Goal: Task Accomplishment & Management: Manage account settings

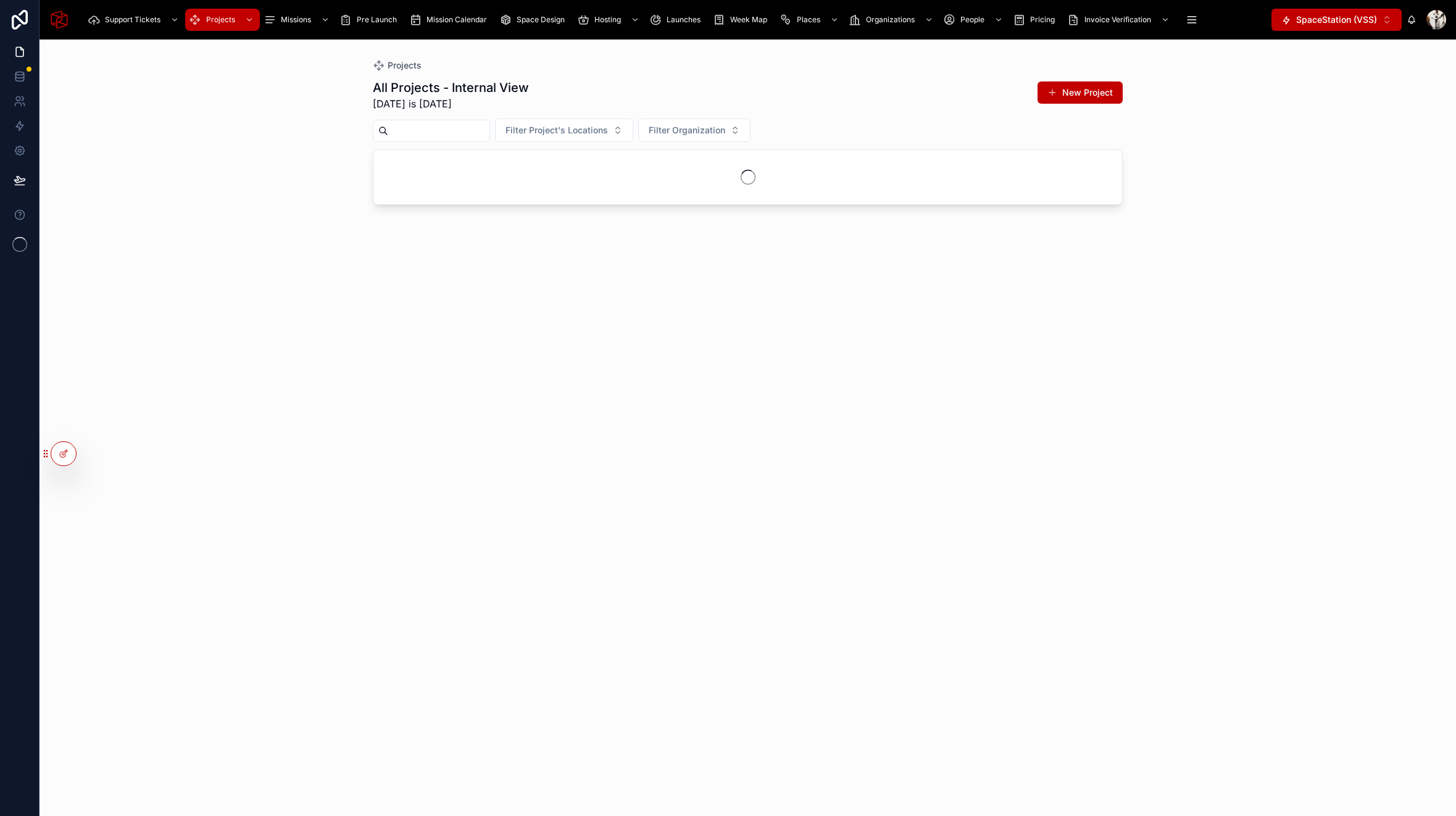
click at [0, 0] on icon at bounding box center [0, 0] width 0 height 0
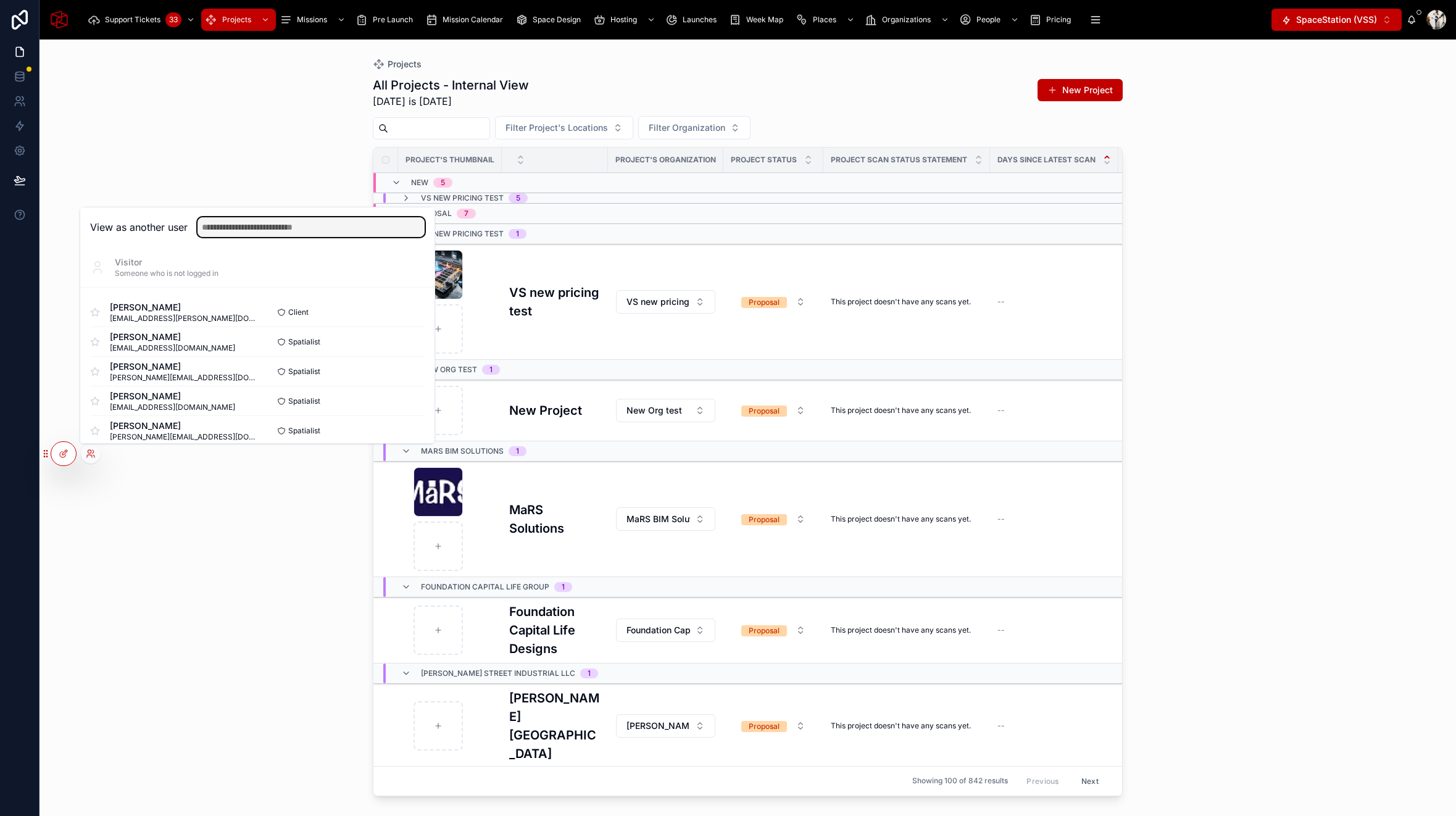
click at [276, 228] on input "text" at bounding box center [310, 226] width 227 height 20
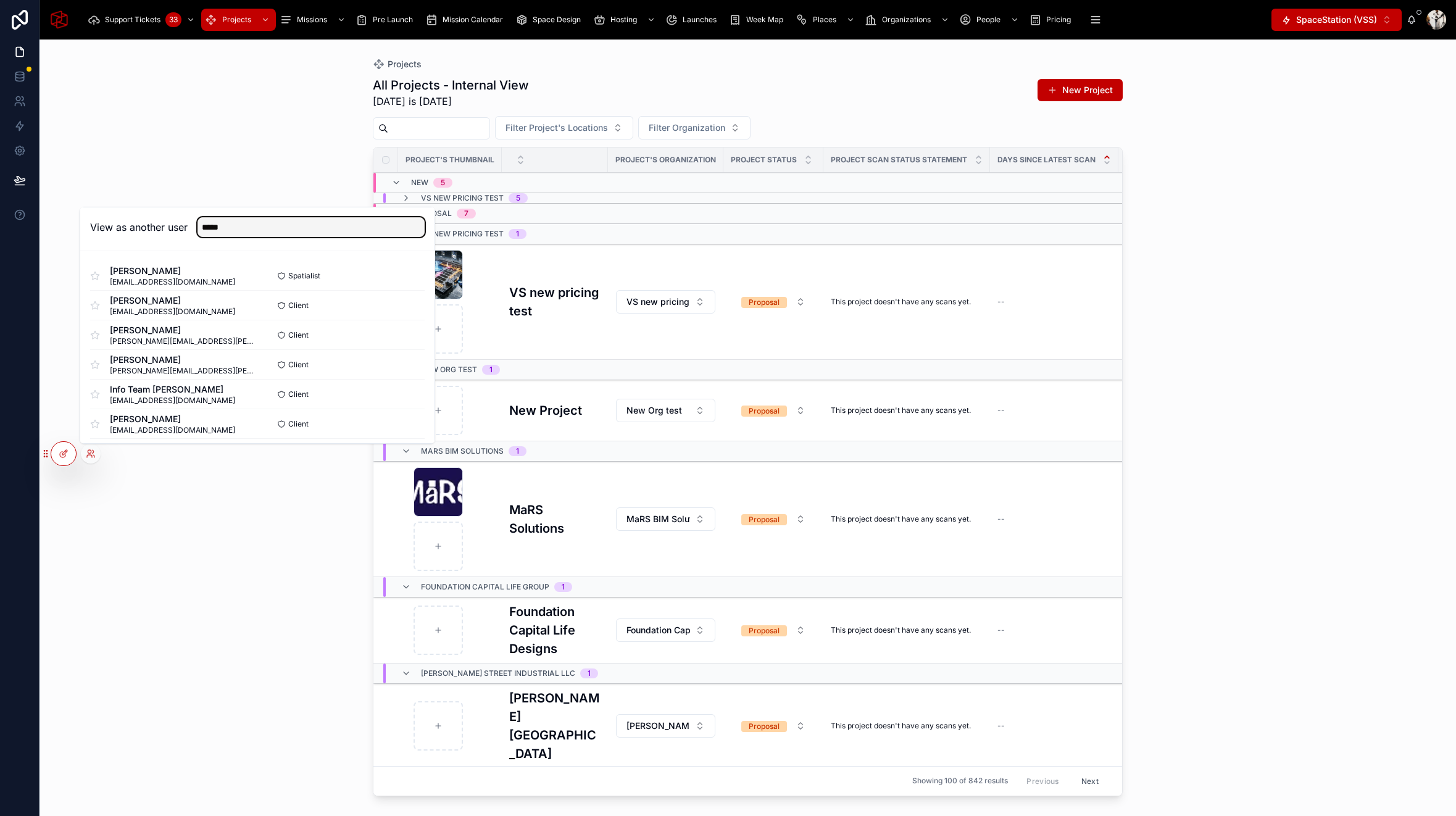
scroll to position [71, 0]
type input "*****"
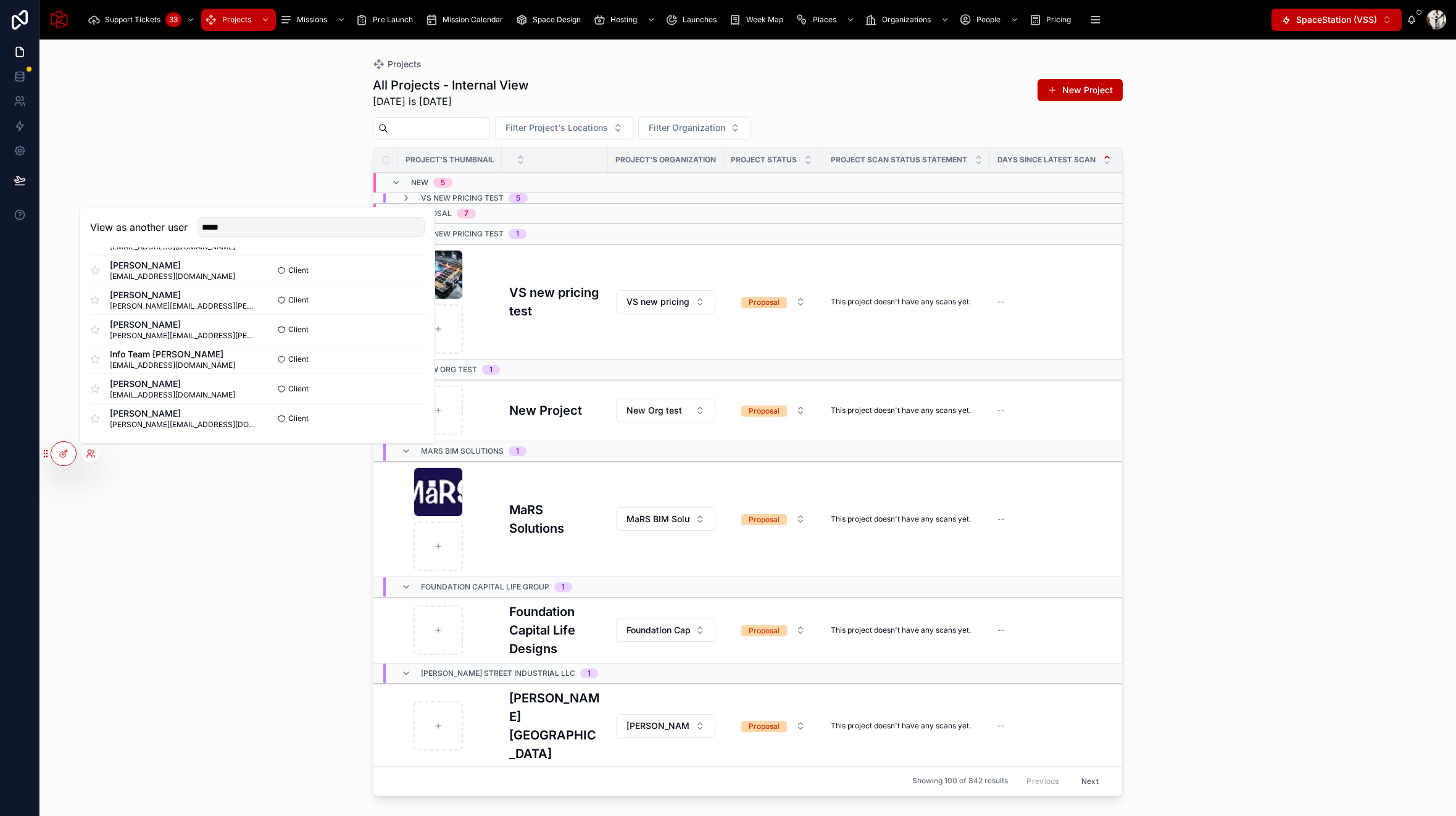
click at [0, 0] on button "Select" at bounding box center [0, 0] width 0 height 0
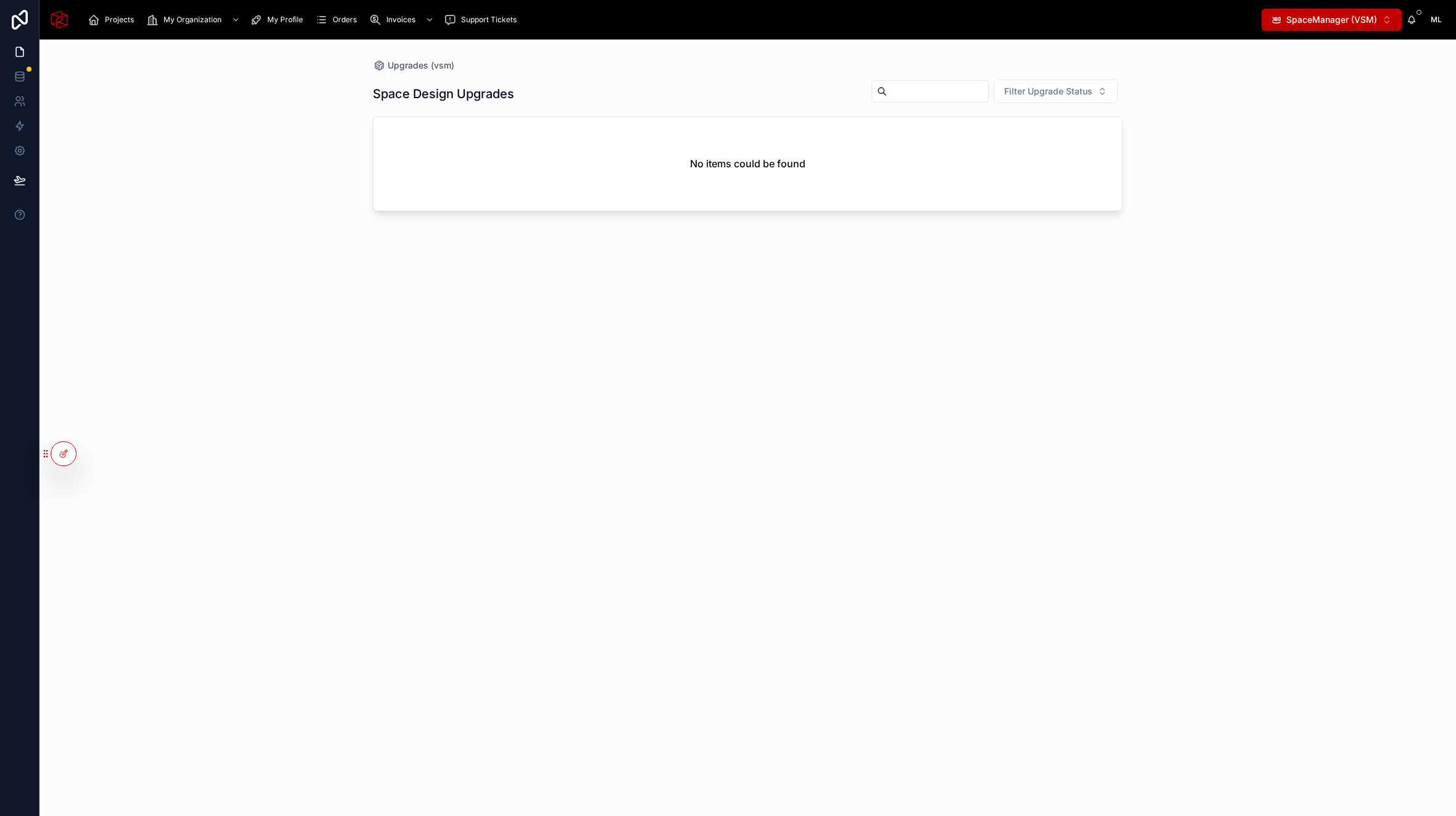
click at [114, 16] on span "Projects" at bounding box center [120, 20] width 29 height 9
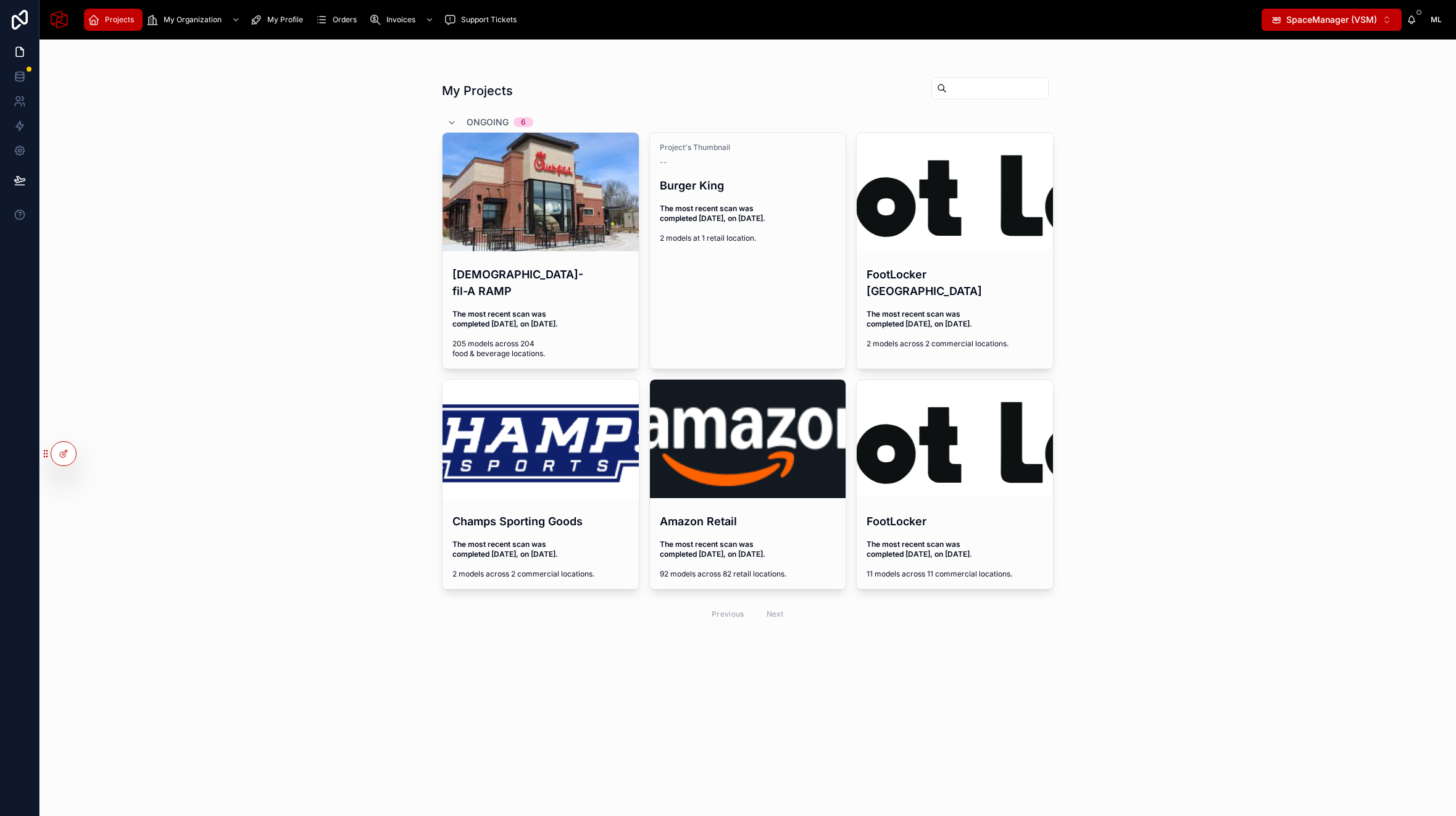
click at [469, 222] on div at bounding box center [541, 192] width 196 height 119
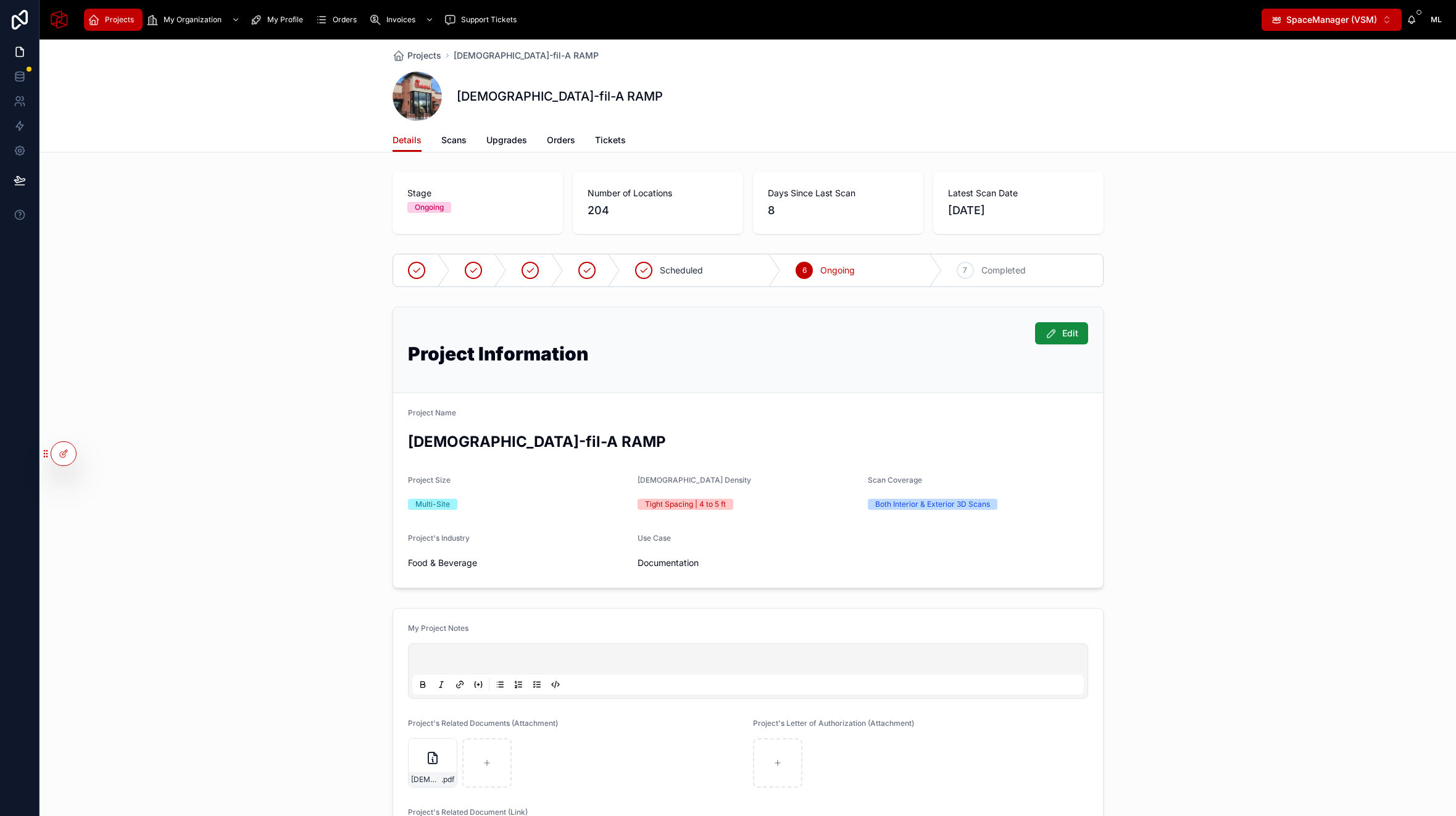
click at [462, 142] on span "Scans" at bounding box center [454, 140] width 25 height 13
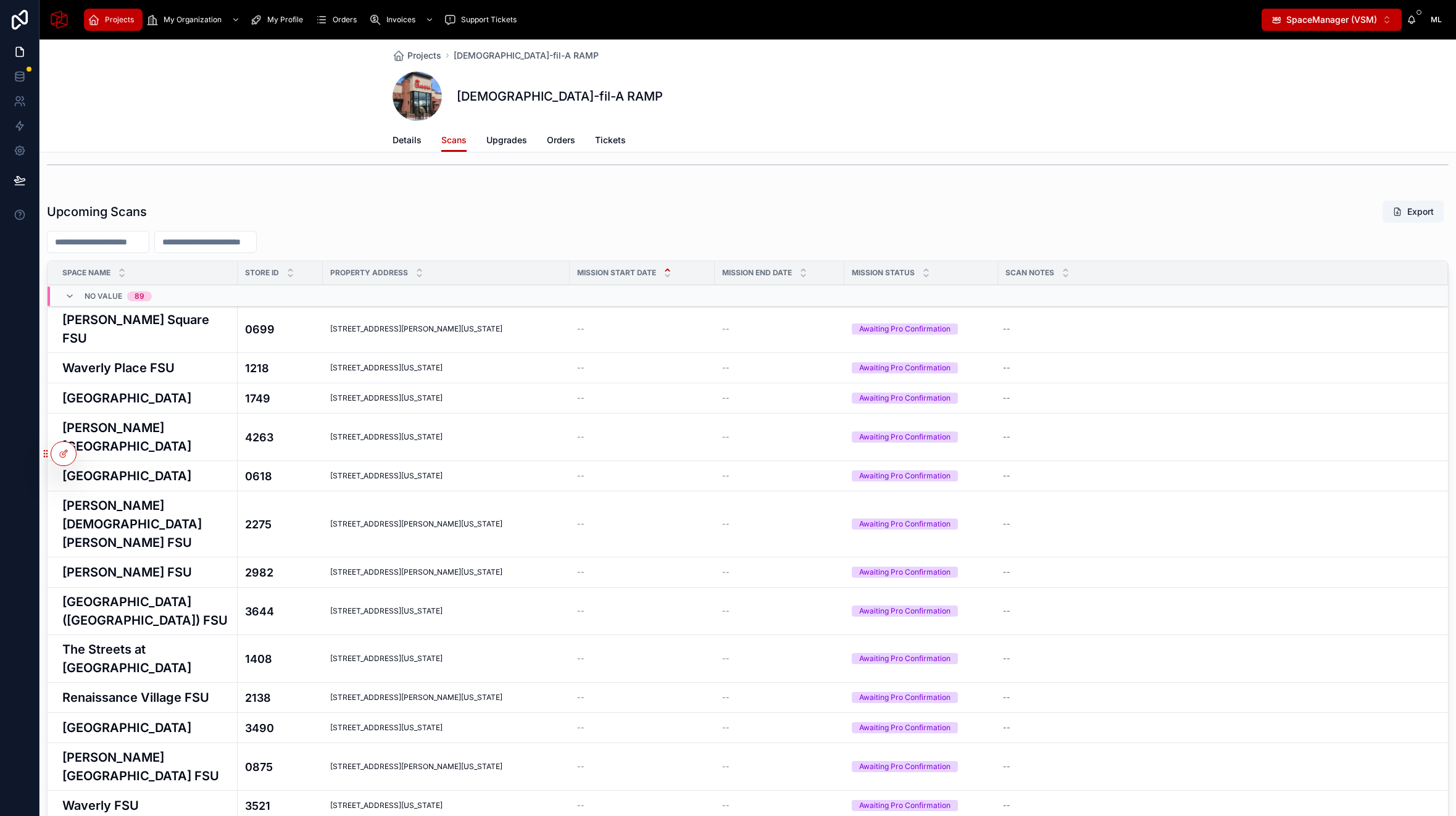
scroll to position [457, 0]
click at [72, 294] on icon at bounding box center [70, 295] width 10 height 9
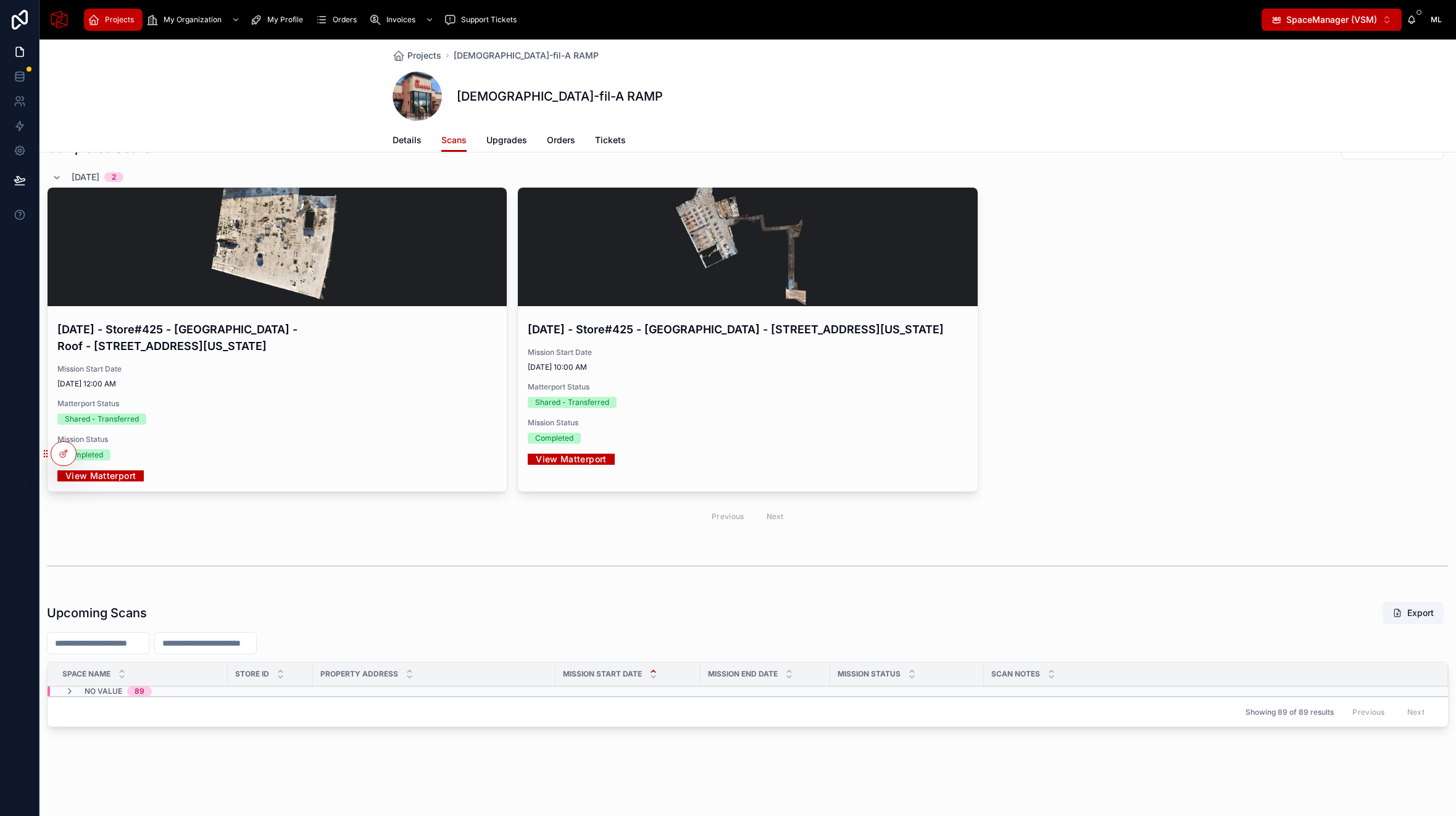
click at [68, 693] on icon at bounding box center [70, 691] width 10 height 9
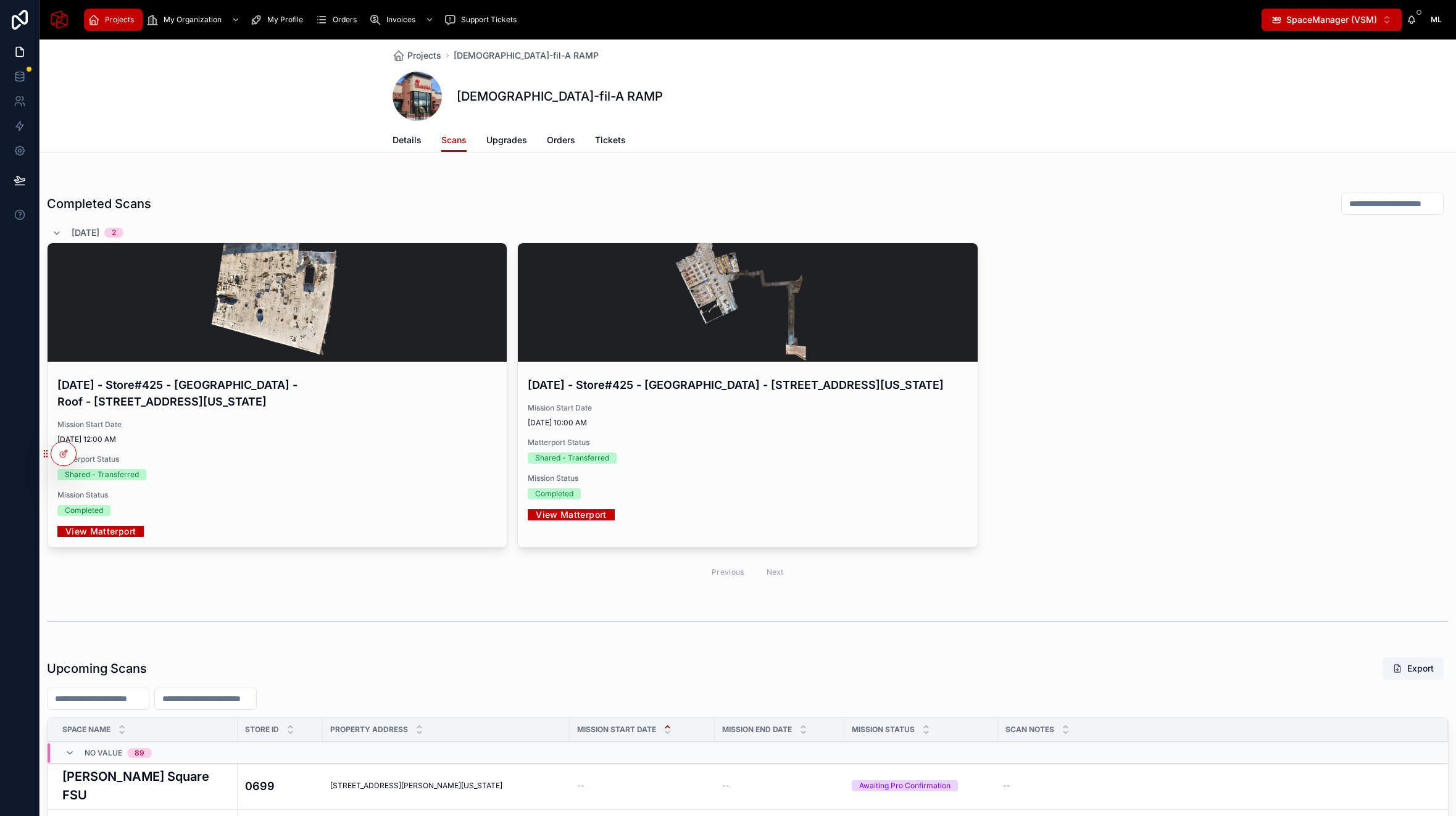
scroll to position [603, 0]
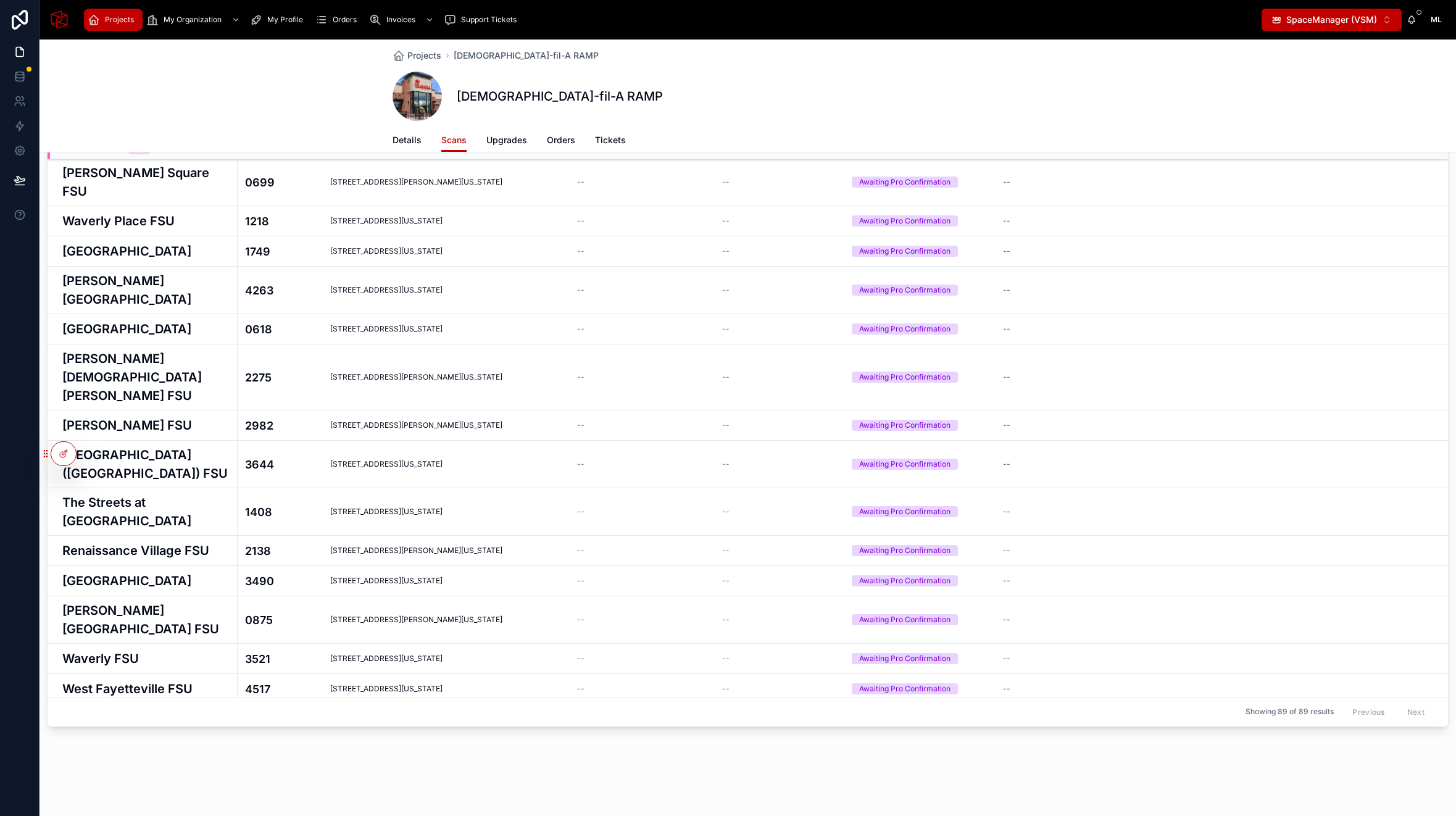
click at [65, 453] on icon at bounding box center [65, 452] width 5 height 5
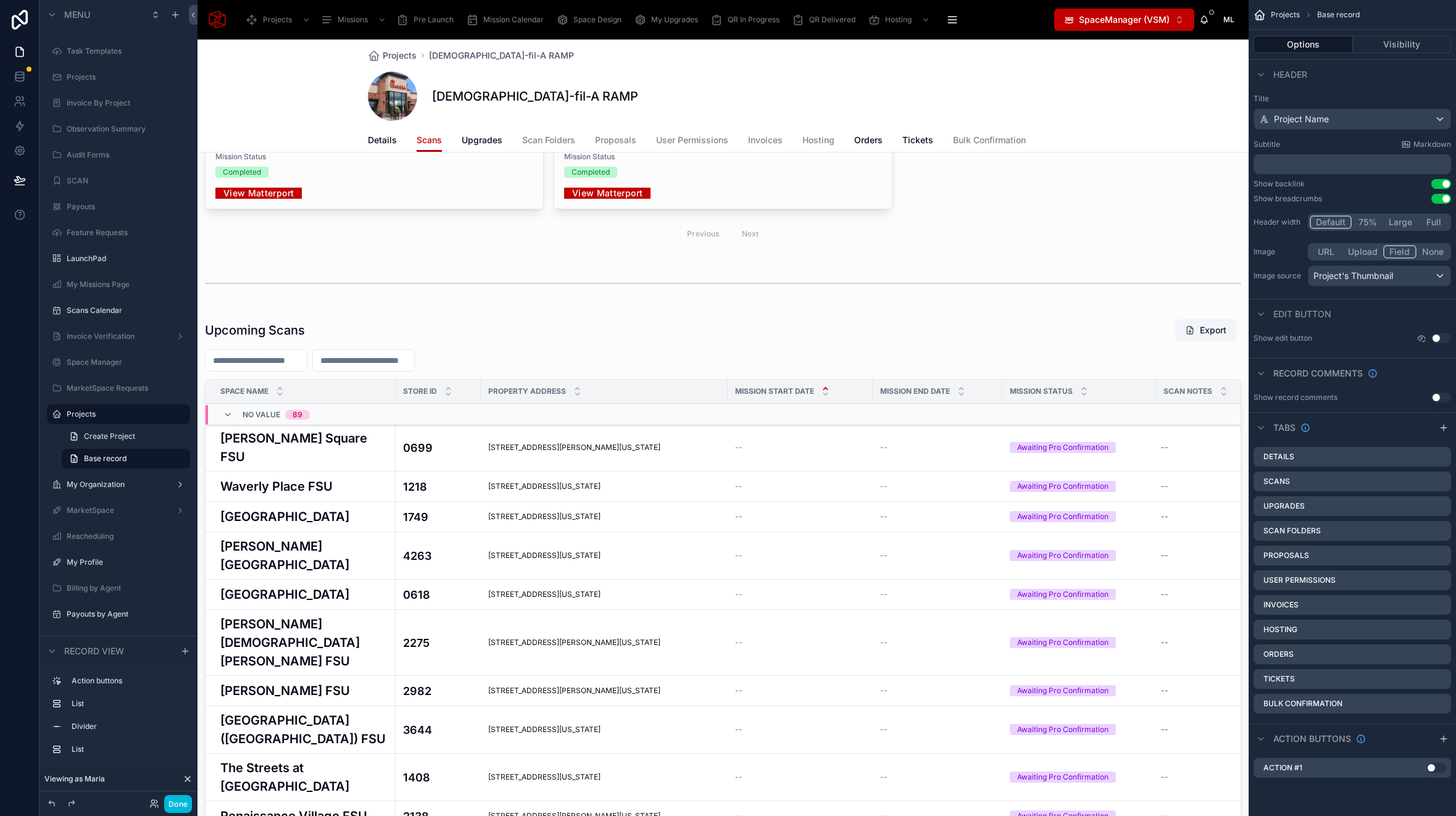
scroll to position [347, 0]
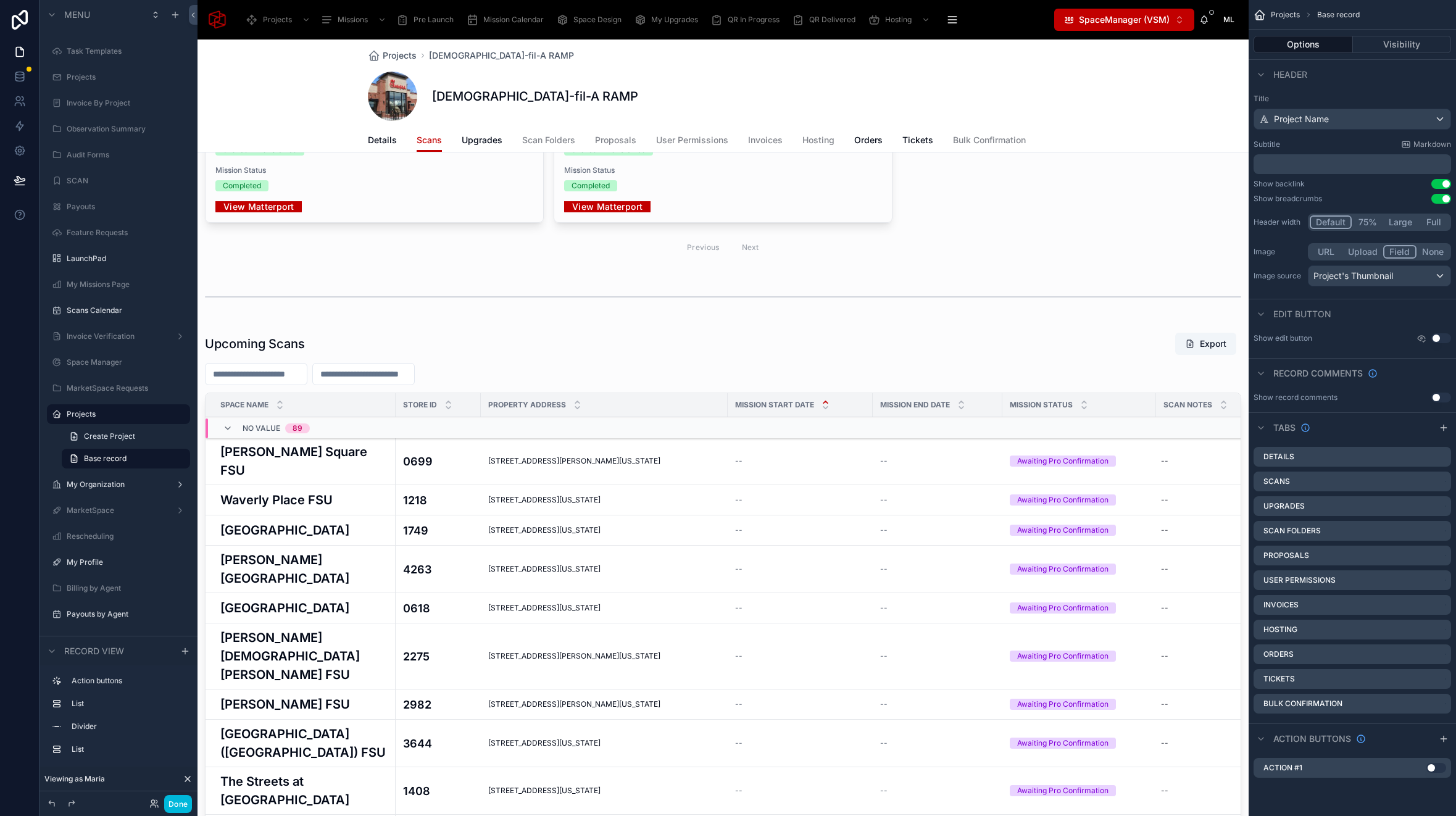
click at [530, 366] on div at bounding box center [723, 671] width 1051 height 689
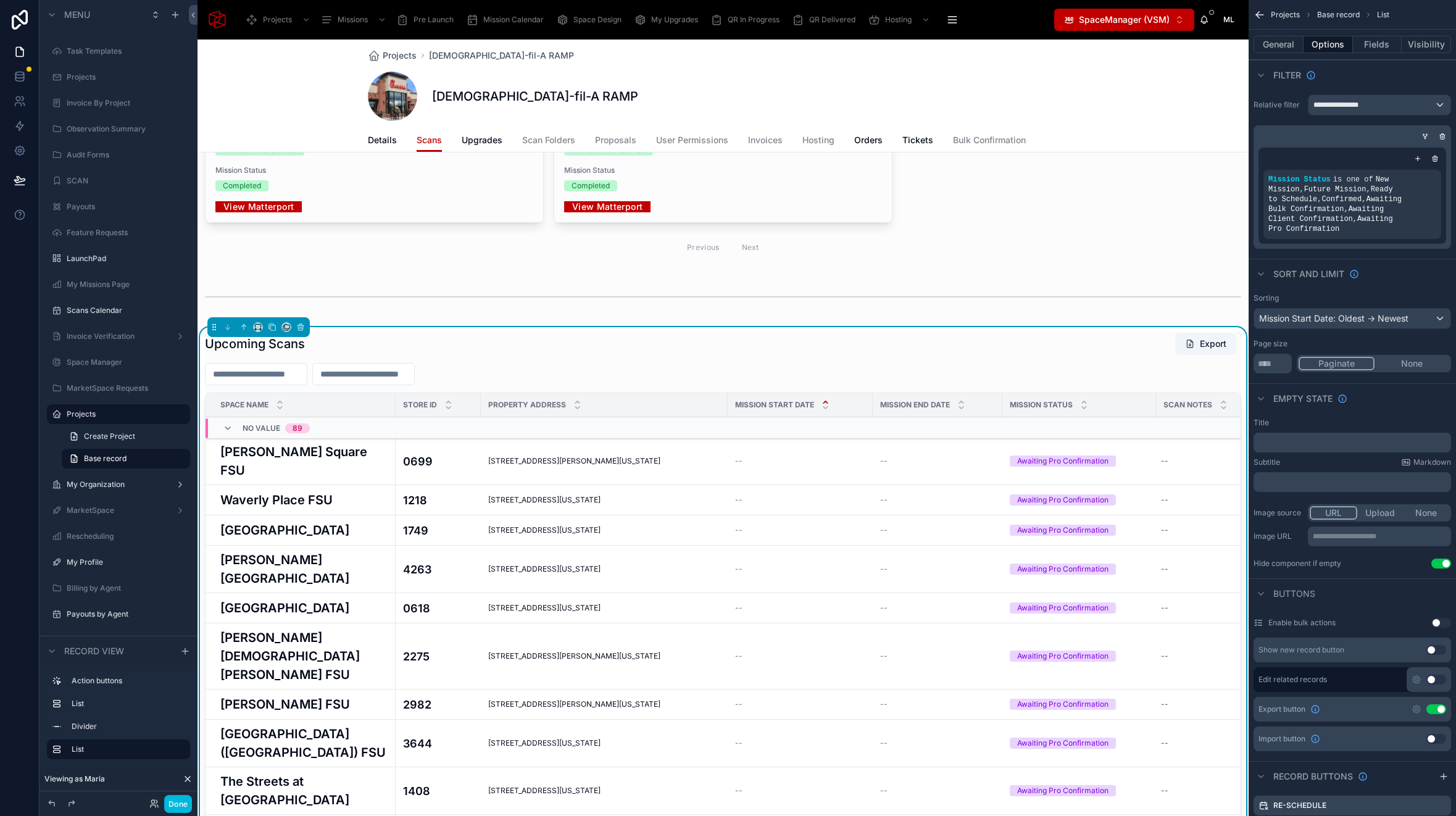
click at [0, 0] on icon "scrollable content" at bounding box center [0, 0] width 0 height 0
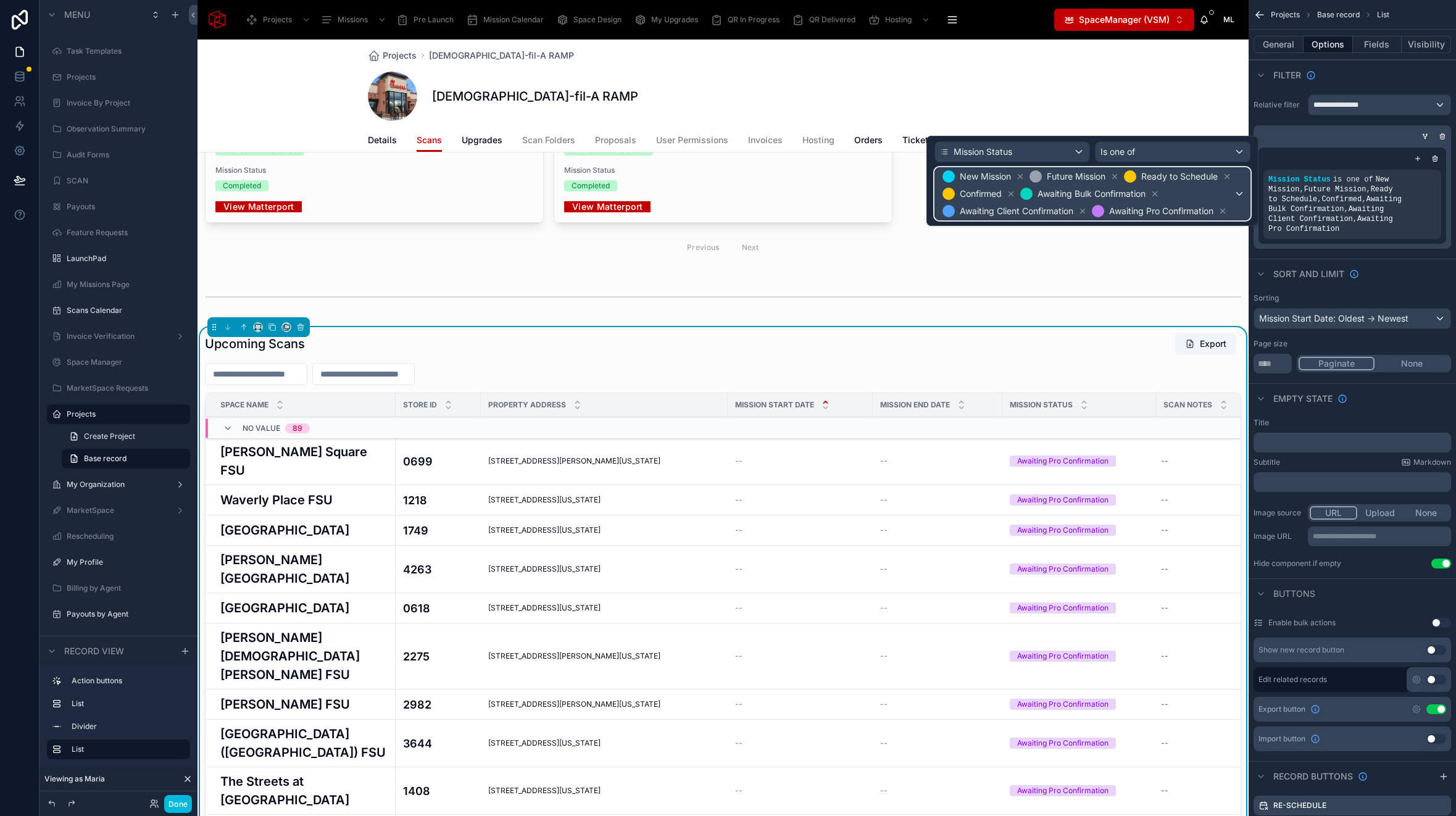
click at [1207, 199] on span "New Mission Future Mission Ready to Schedule Confirmed Awaiting Bulk Confirmati…" at bounding box center [1086, 193] width 294 height 51
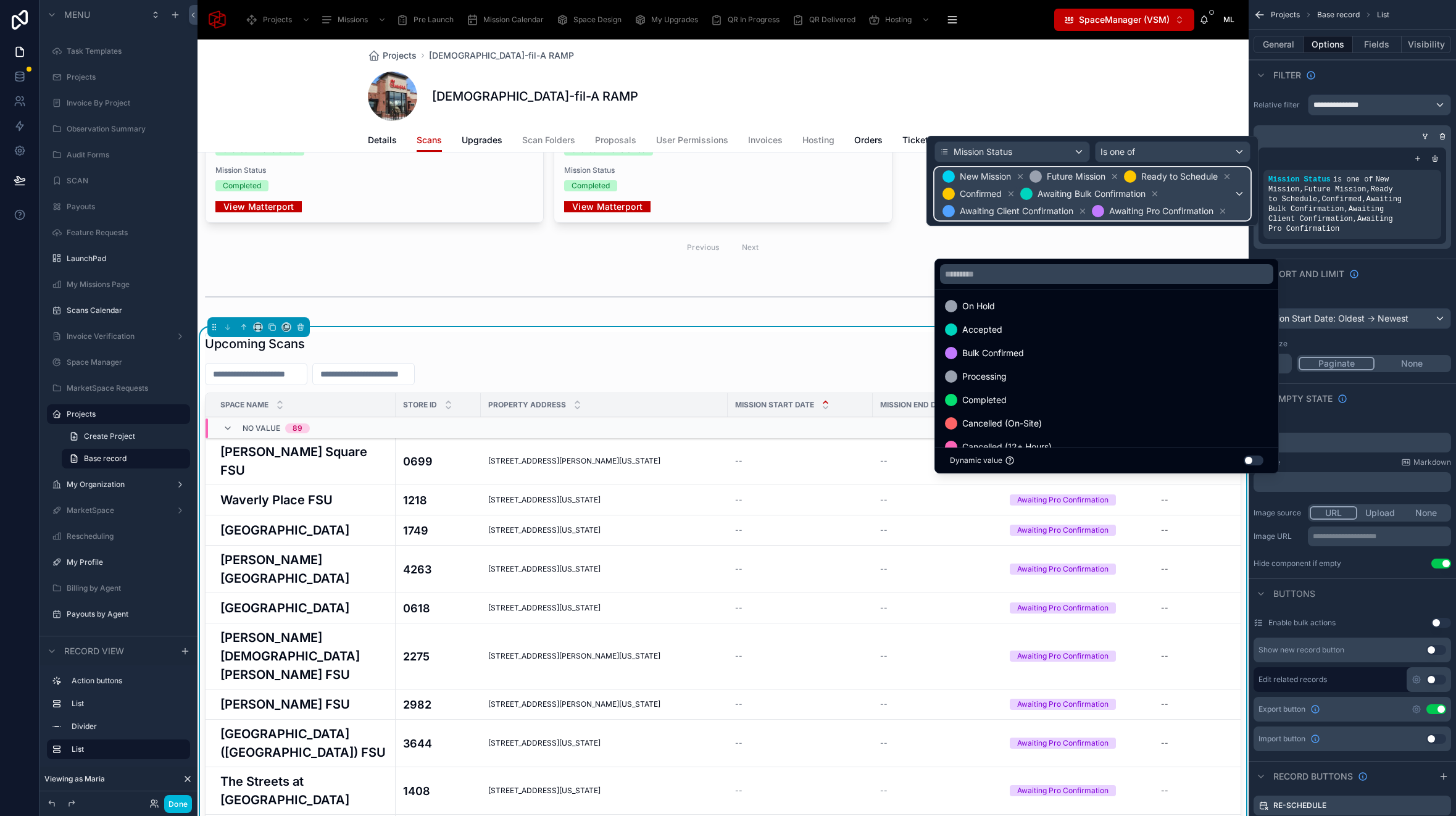
scroll to position [2, 0]
click at [1101, 355] on div "Bulk Confirmed" at bounding box center [1107, 355] width 324 height 15
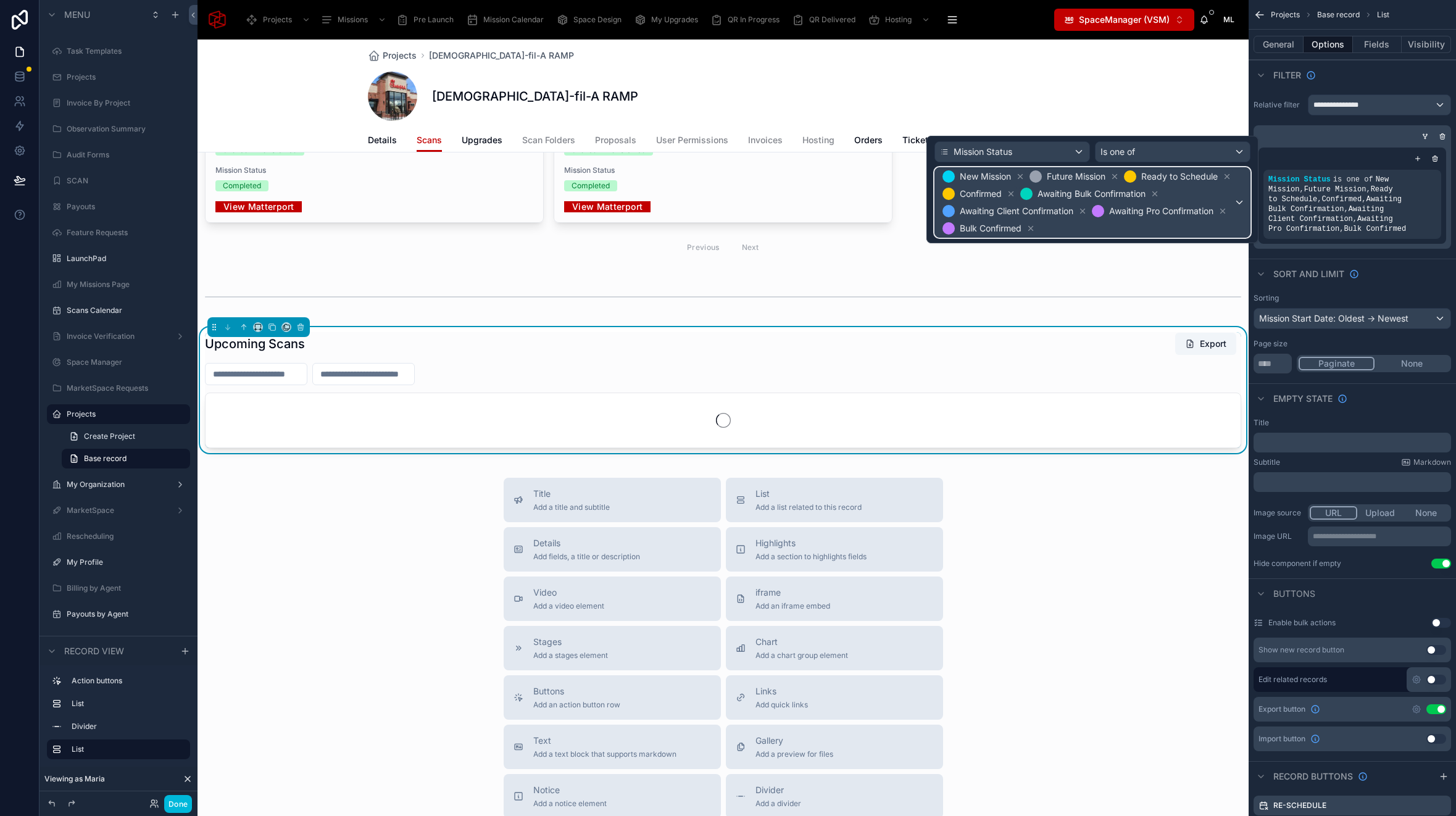
click at [1217, 210] on span "New Mission Future Mission Ready to Schedule Confirmed Awaiting Bulk Confirmati…" at bounding box center [1086, 202] width 294 height 69
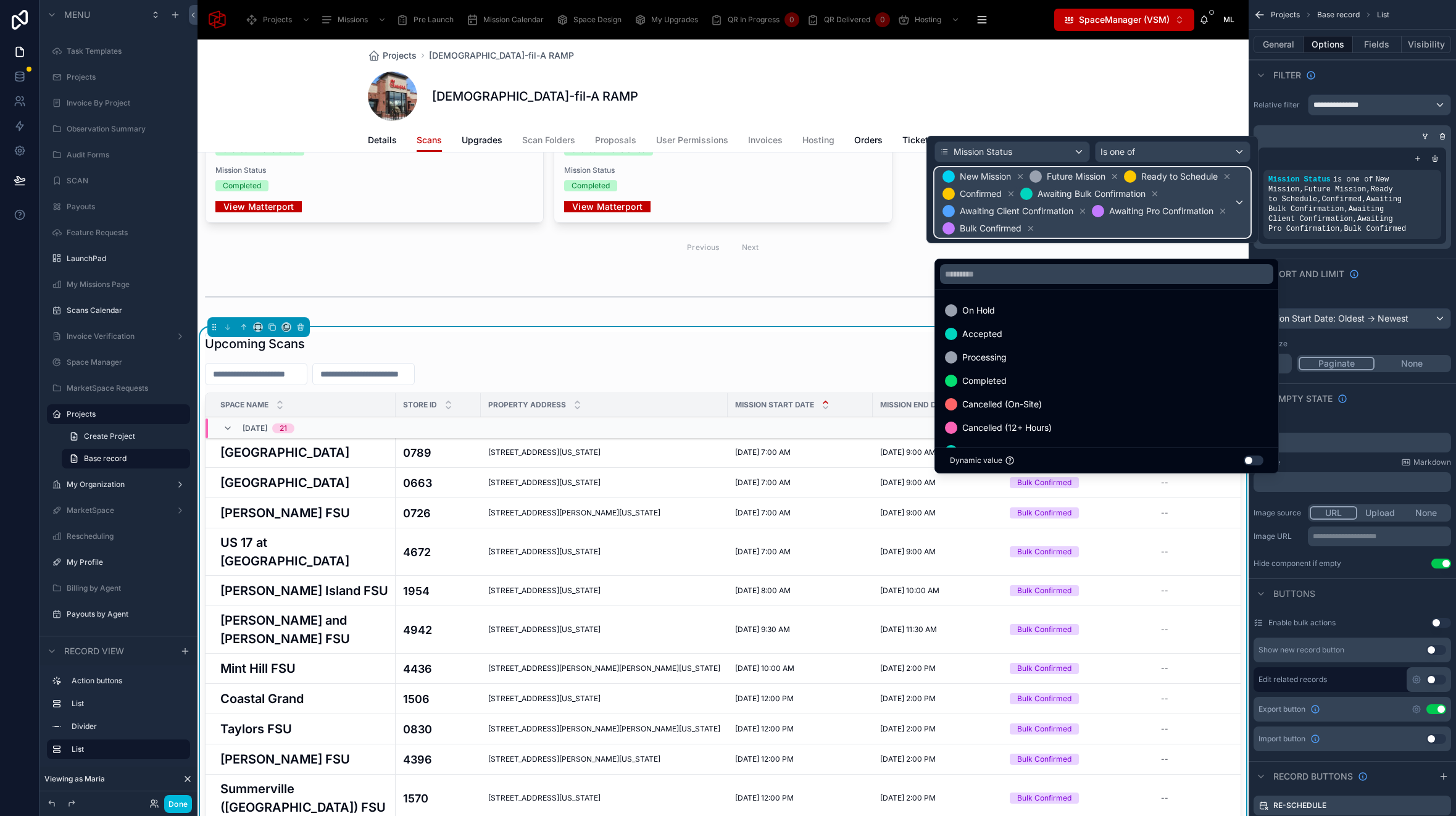
scroll to position [25, 0]
click at [1119, 78] on div "Projects [DEMOGRAPHIC_DATA]-fil-A RAMP [DEMOGRAPHIC_DATA]-fil-A RAMP Scans Deta…" at bounding box center [723, 96] width 1051 height 113
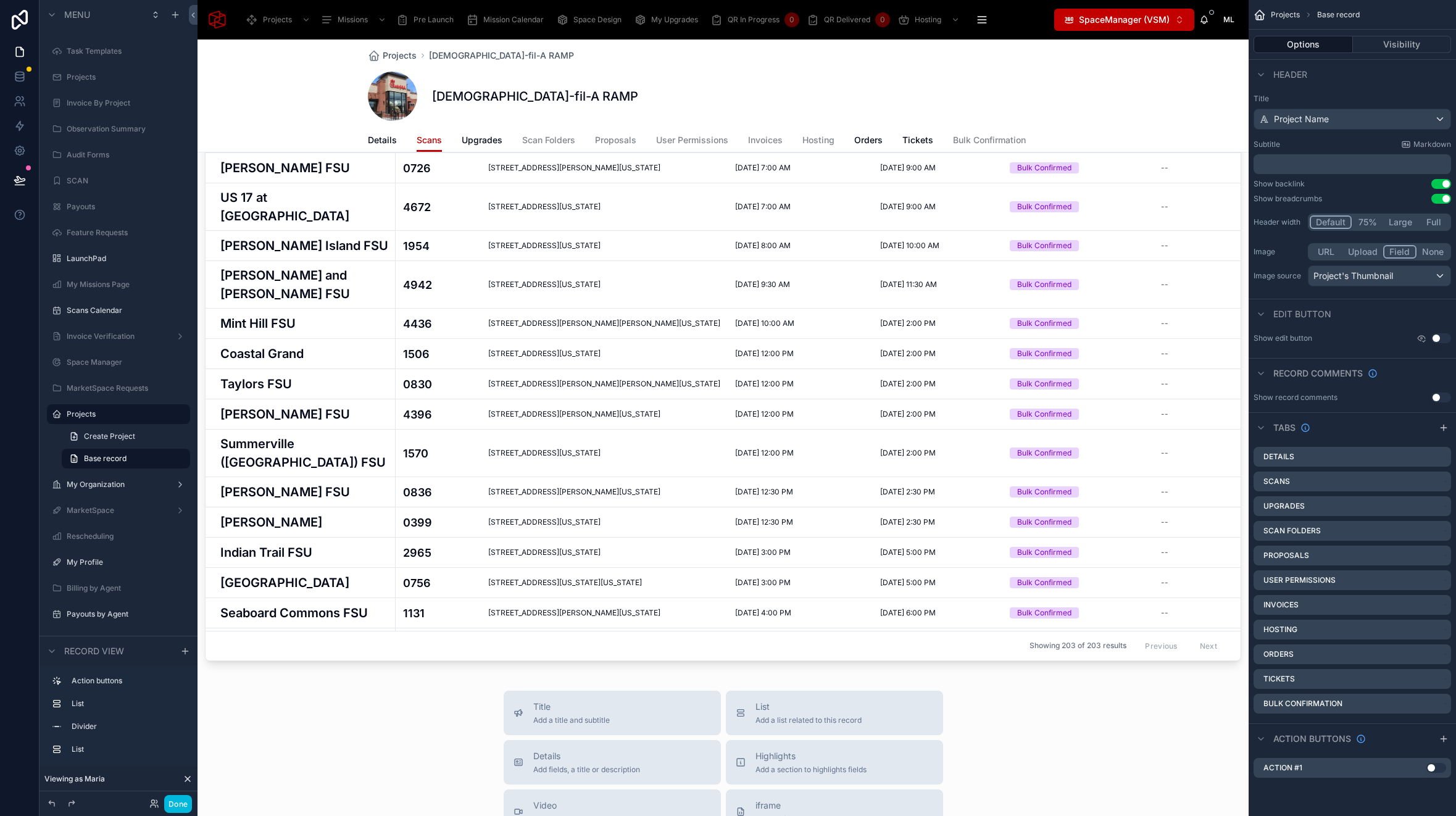
scroll to position [693, 0]
click at [179, 805] on button "Done" at bounding box center [177, 803] width 28 height 18
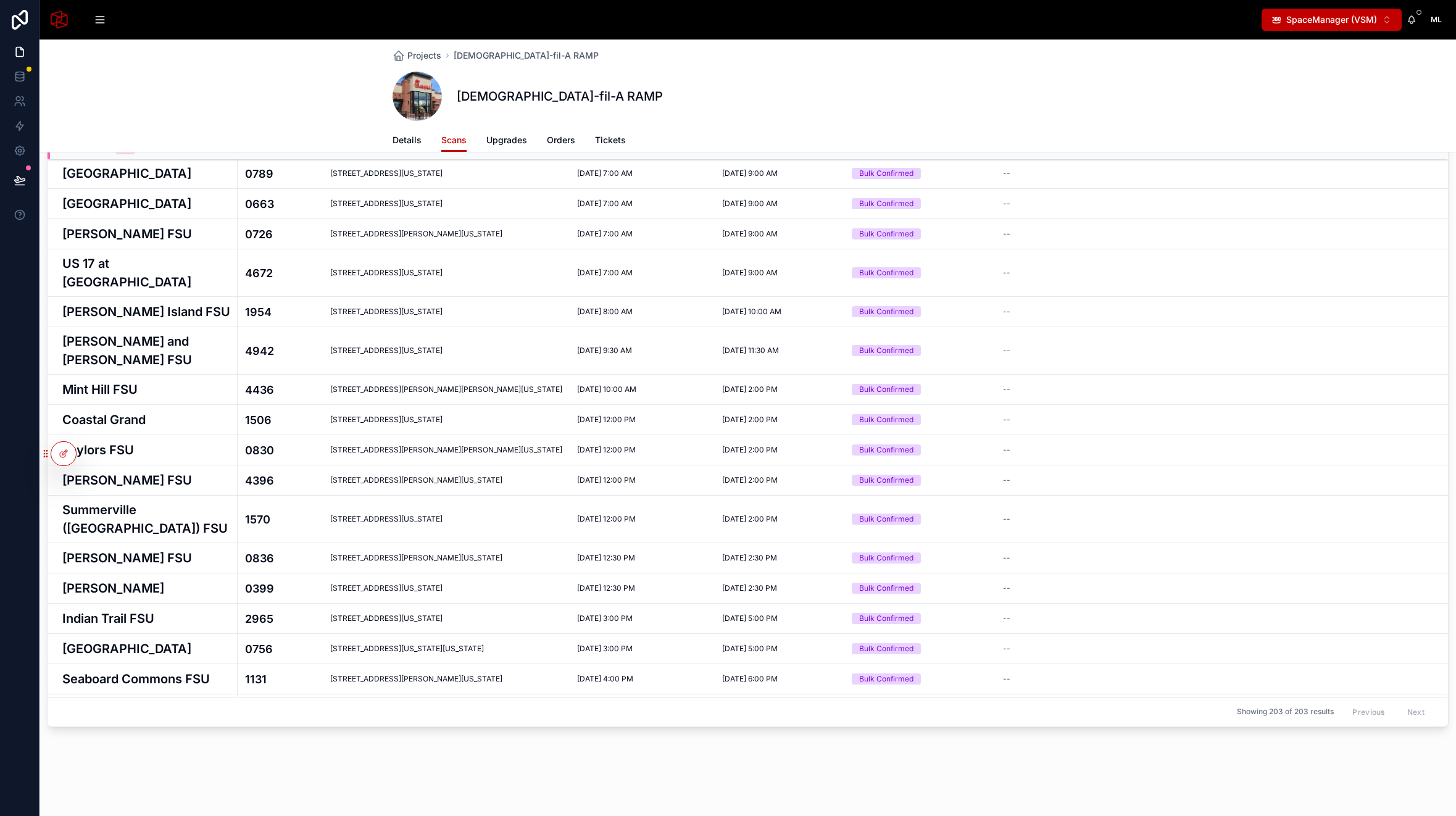
scroll to position [603, 0]
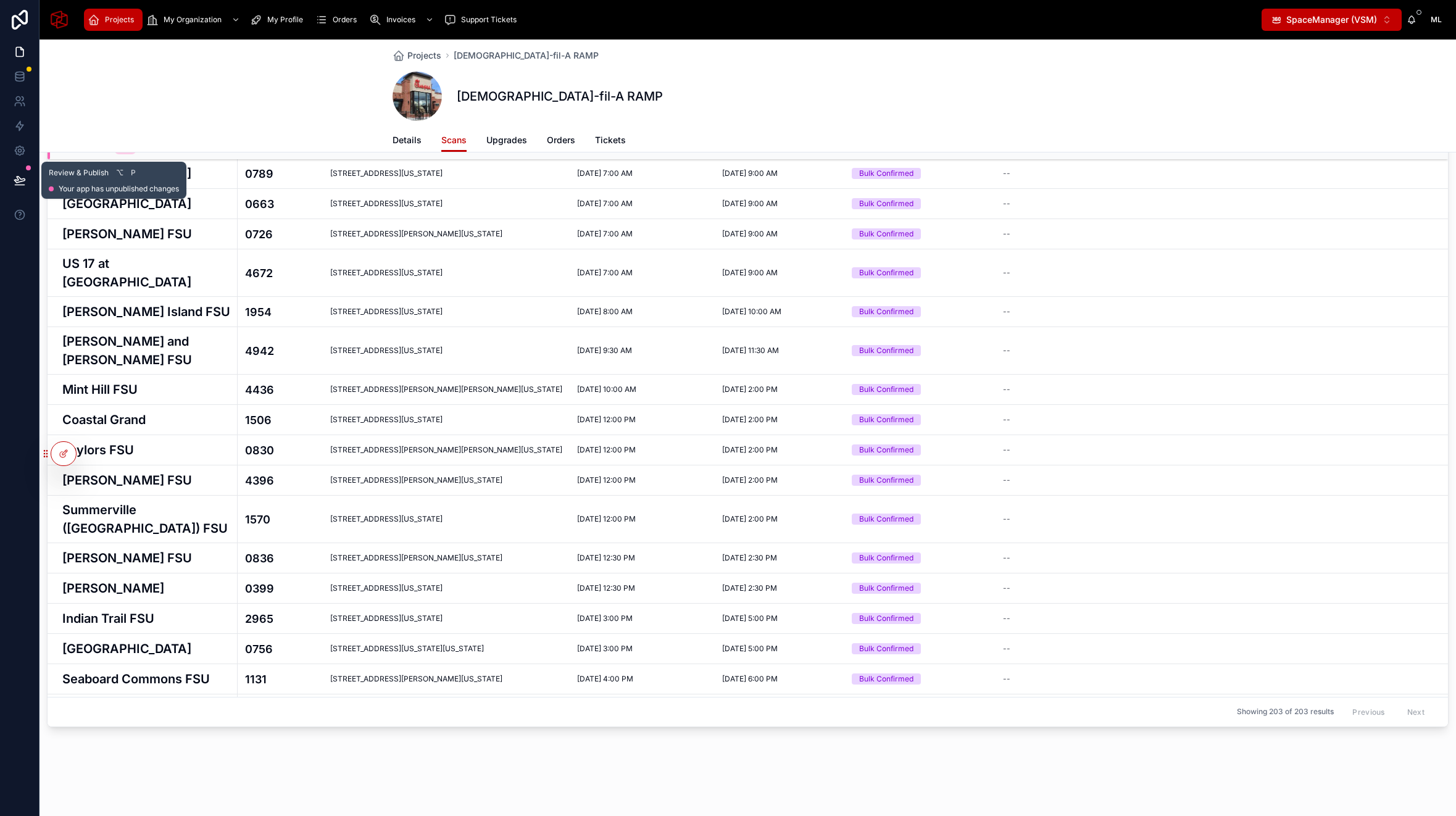
click at [23, 178] on icon at bounding box center [19, 180] width 10 height 6
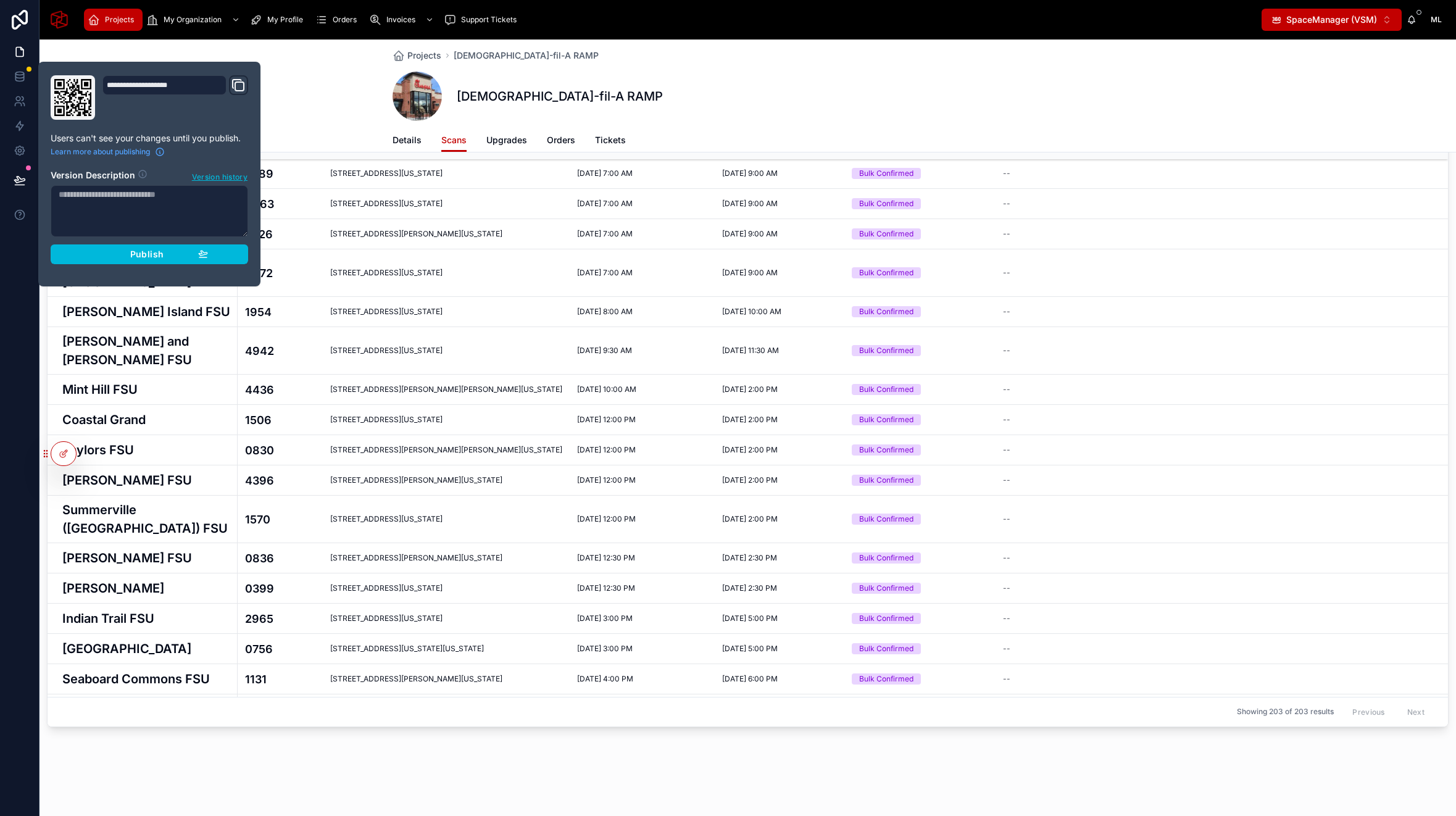
click at [127, 253] on div "Publish" at bounding box center [150, 254] width 117 height 11
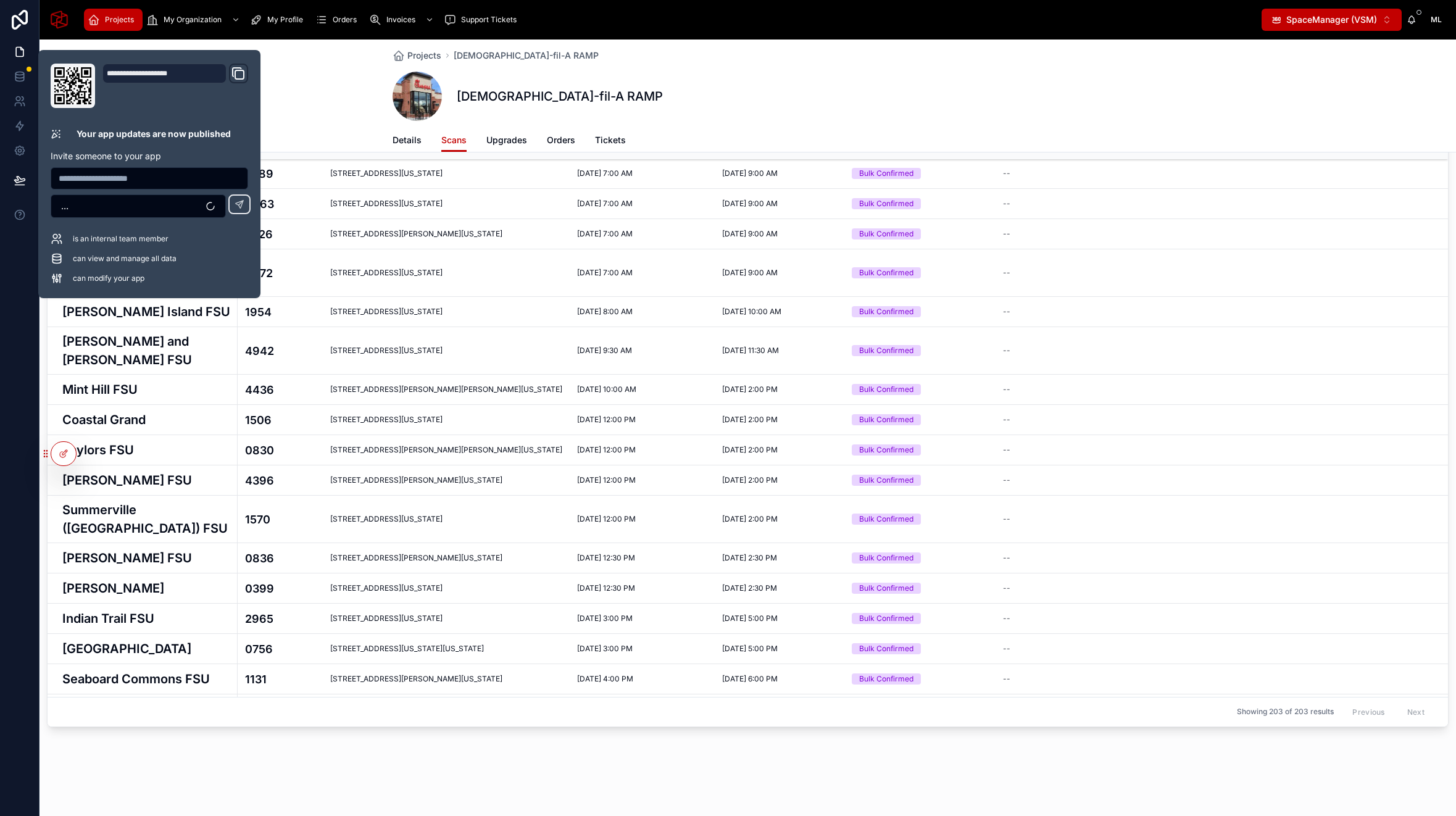
click at [1047, 746] on div "Projects [DEMOGRAPHIC_DATA]-fil-A RAMP [DEMOGRAPHIC_DATA]-fil-A RAMP Scans Deta…" at bounding box center [747, 125] width 1416 height 1380
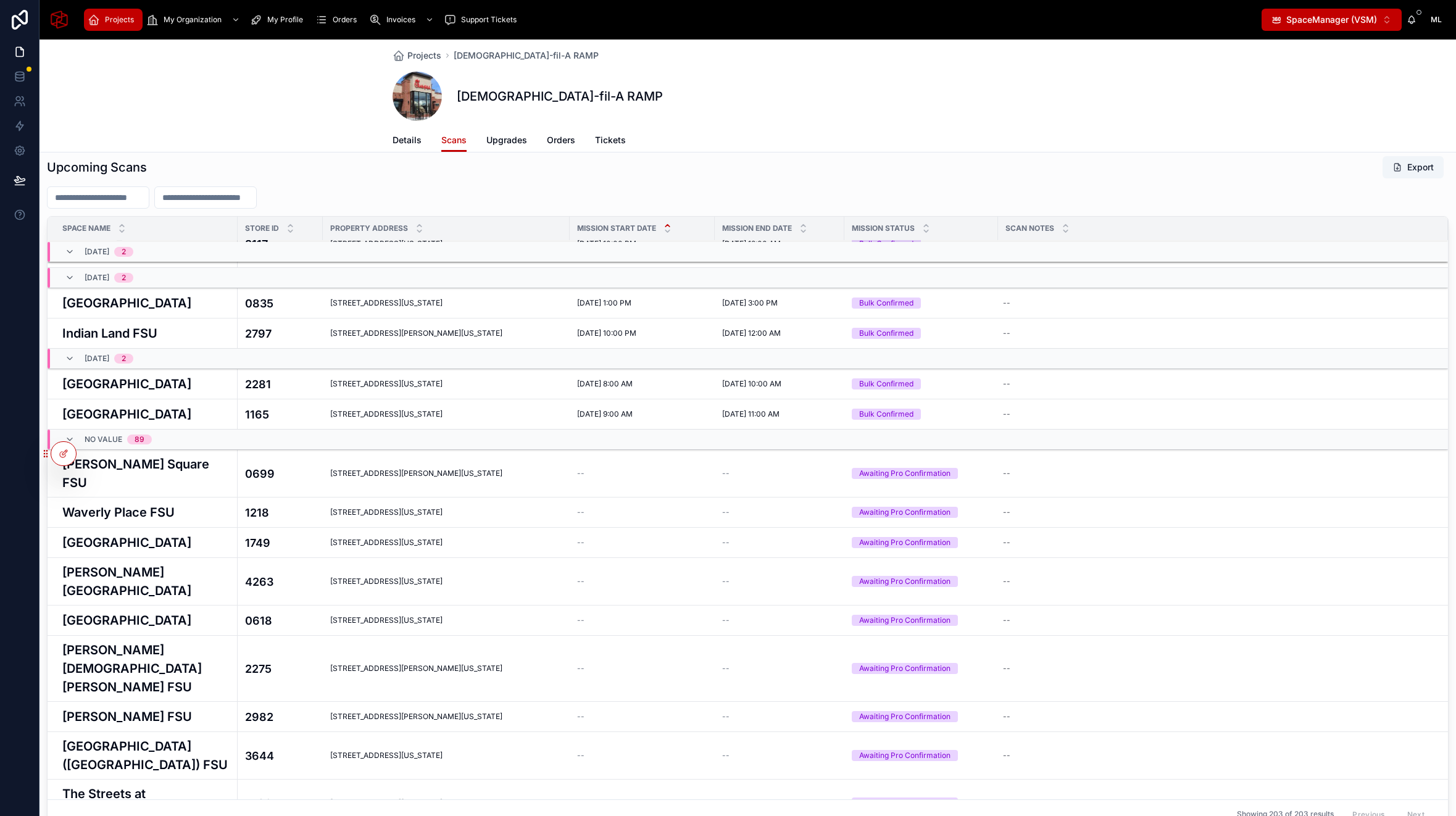
scroll to position [3793, 0]
click at [68, 433] on icon at bounding box center [70, 438] width 10 height 9
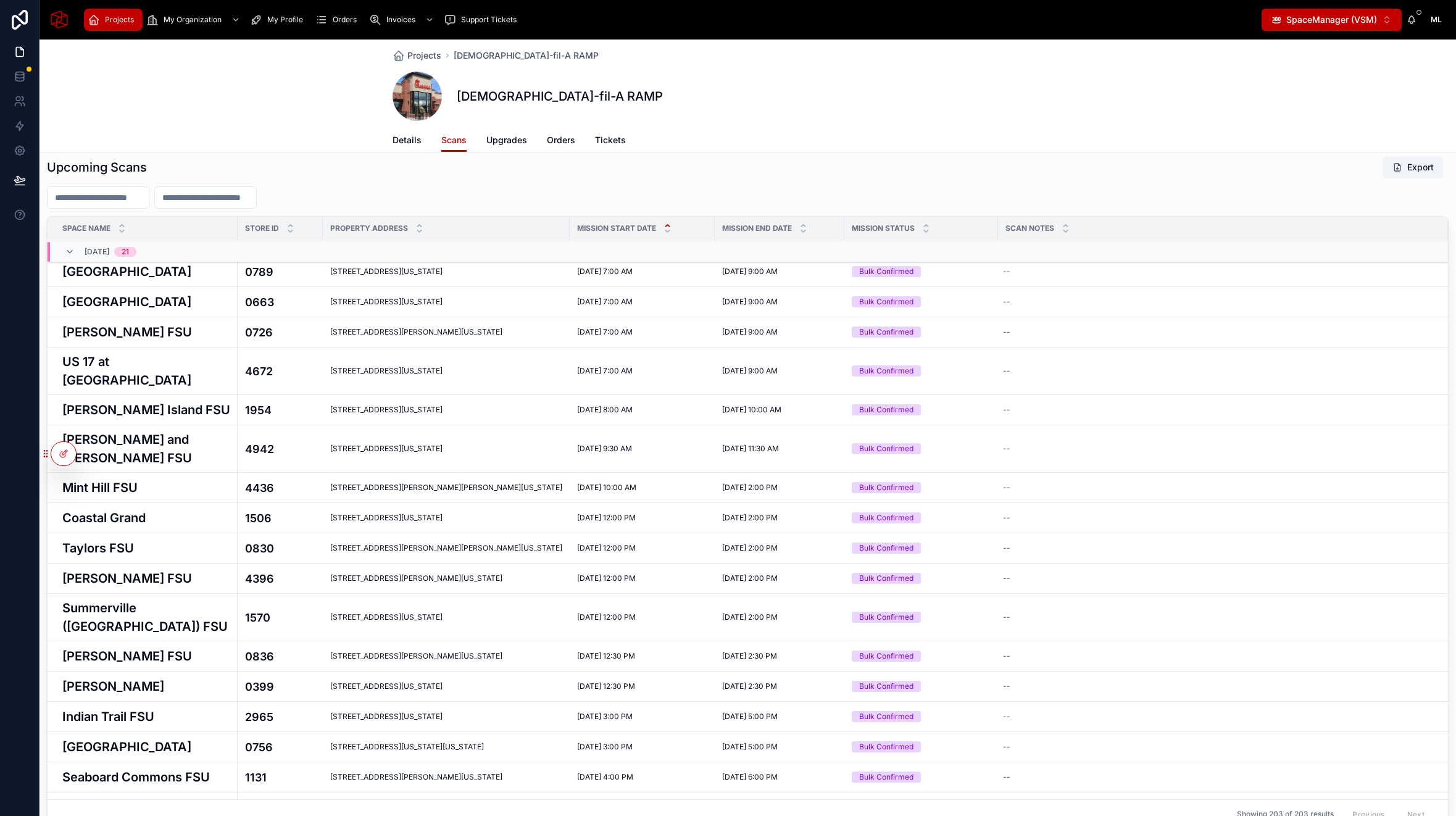
scroll to position [0, 0]
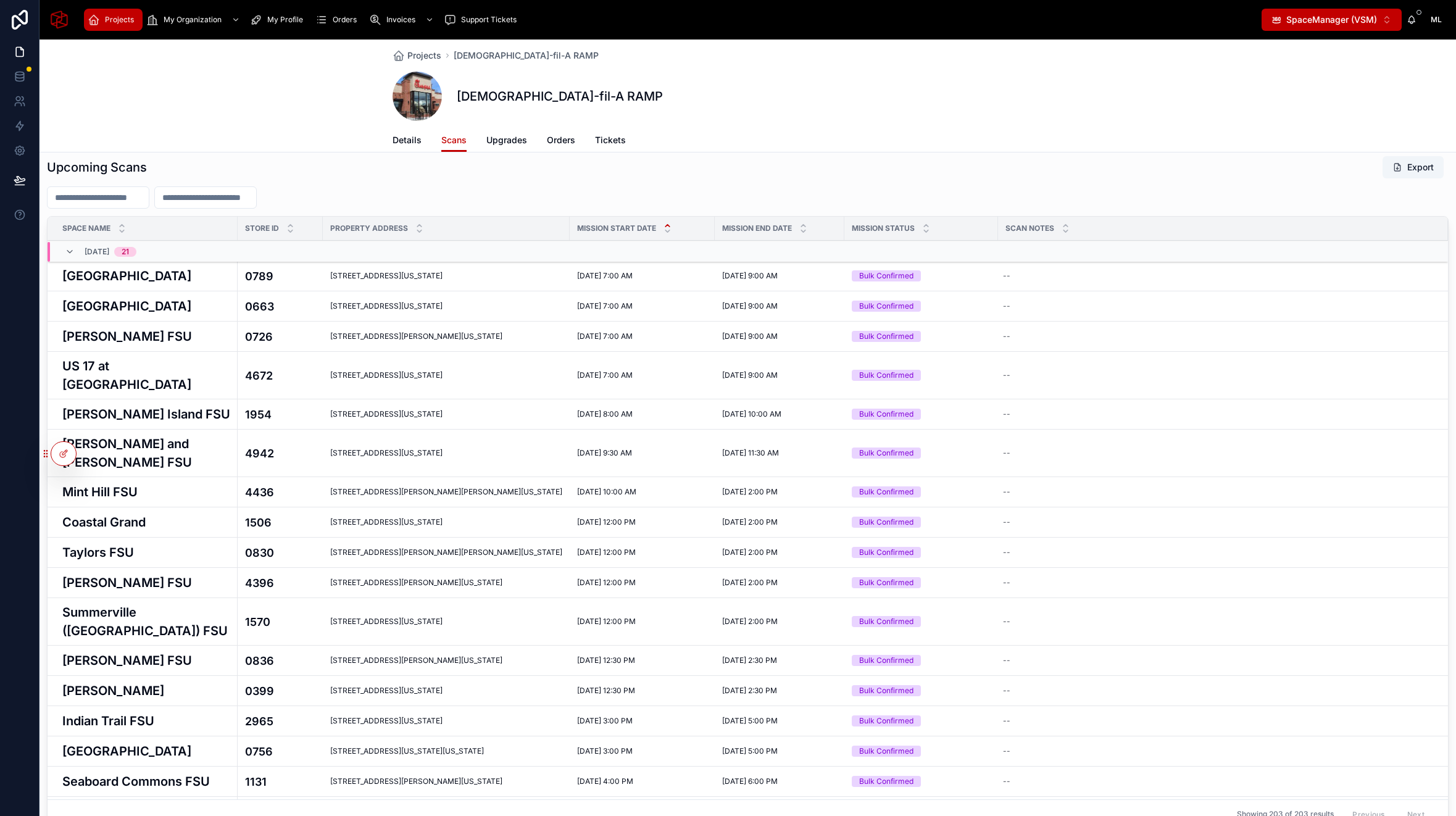
click at [77, 198] on input "text" at bounding box center [98, 198] width 101 height 17
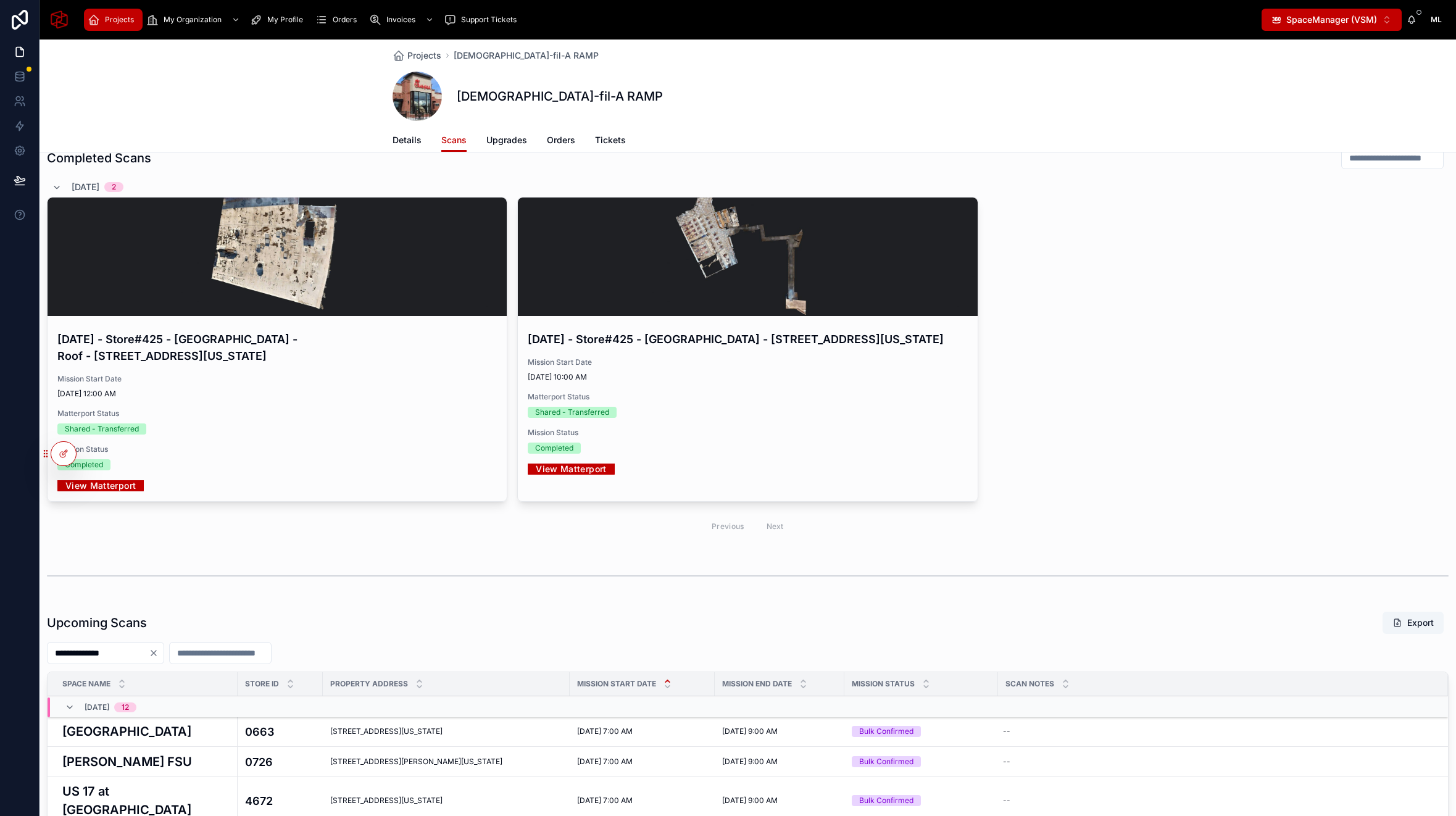
scroll to position [501, 0]
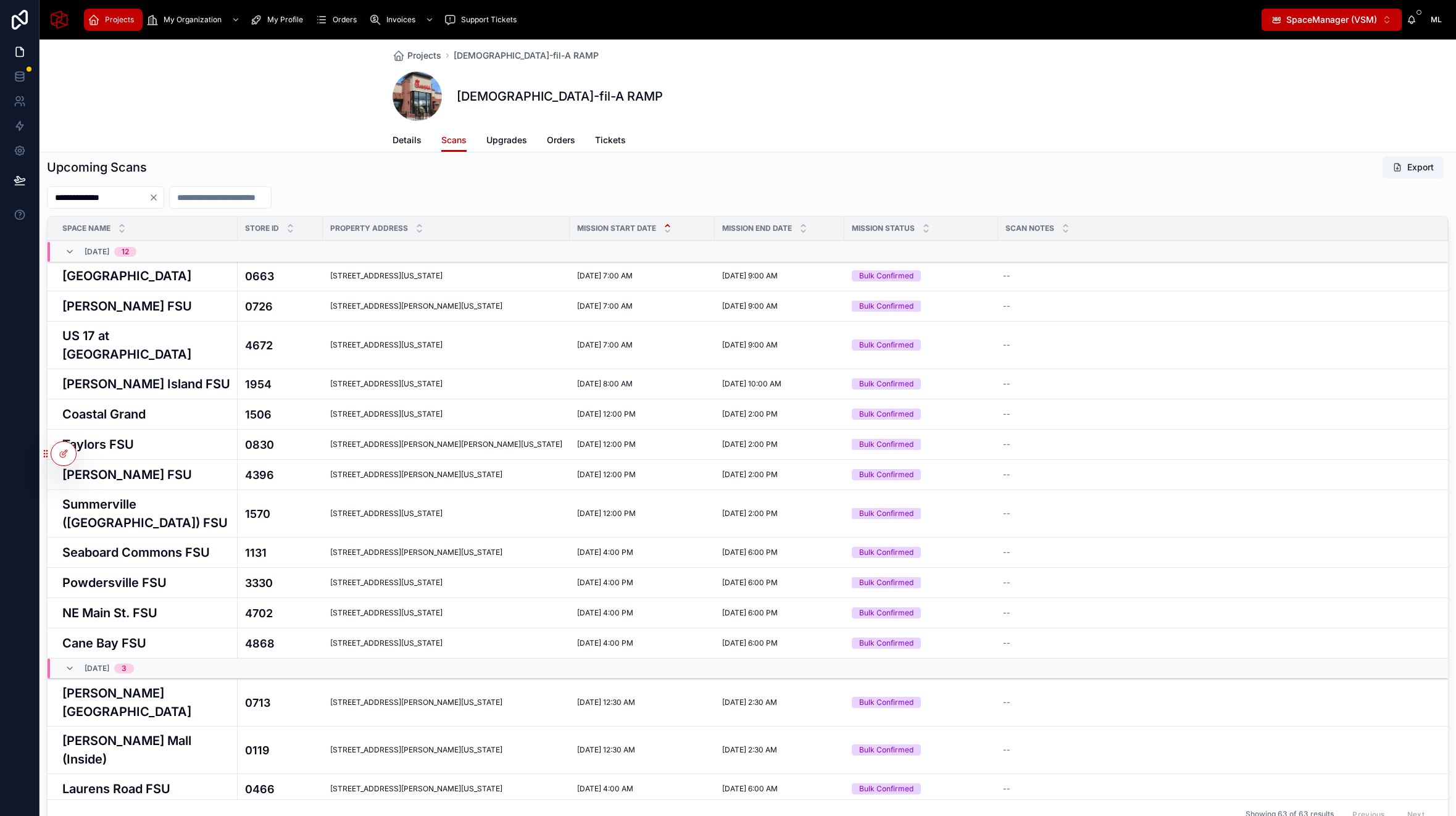
type input "**********"
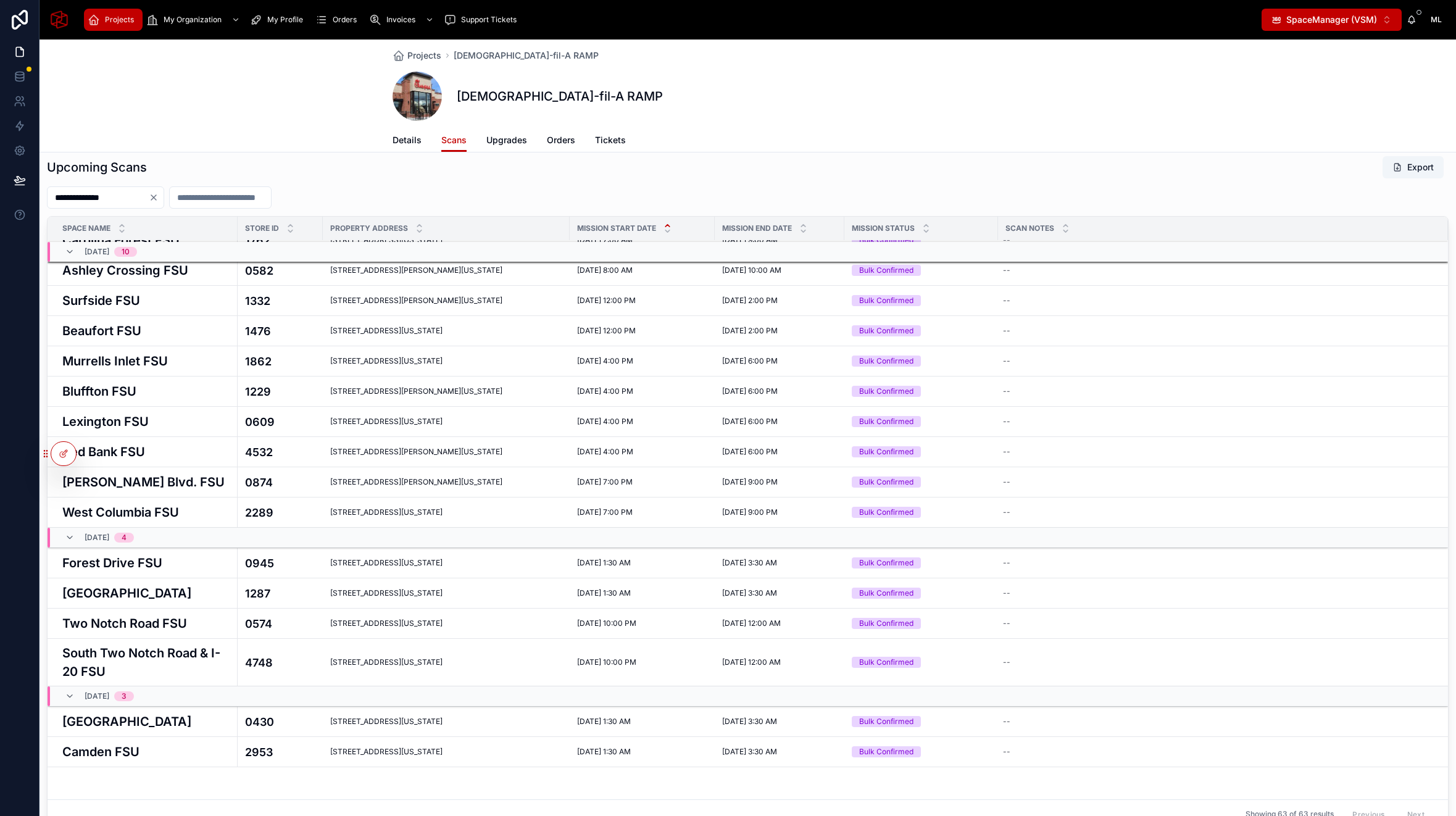
scroll to position [0, 0]
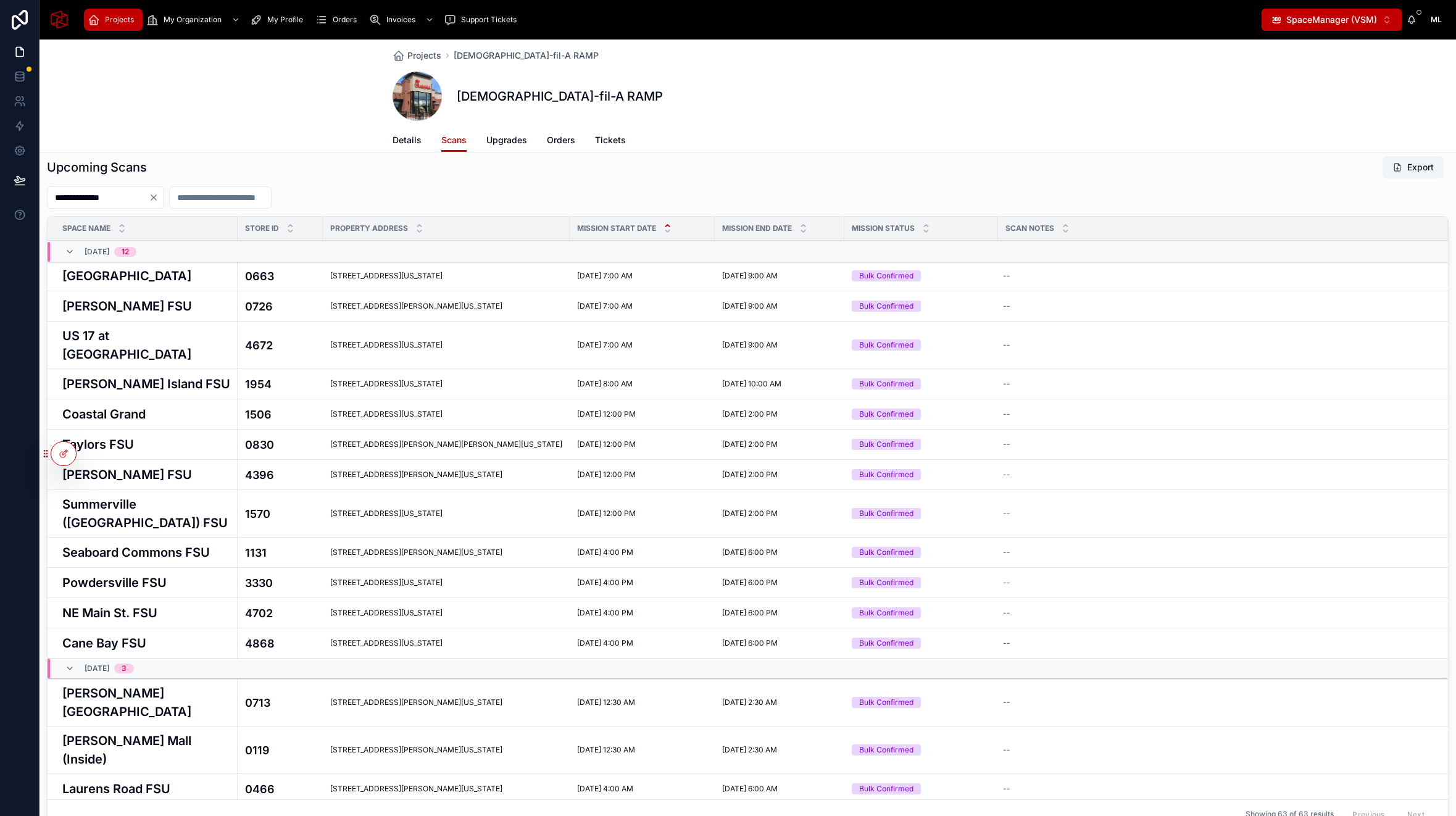
click at [1408, 165] on button "Export" at bounding box center [1412, 167] width 61 height 22
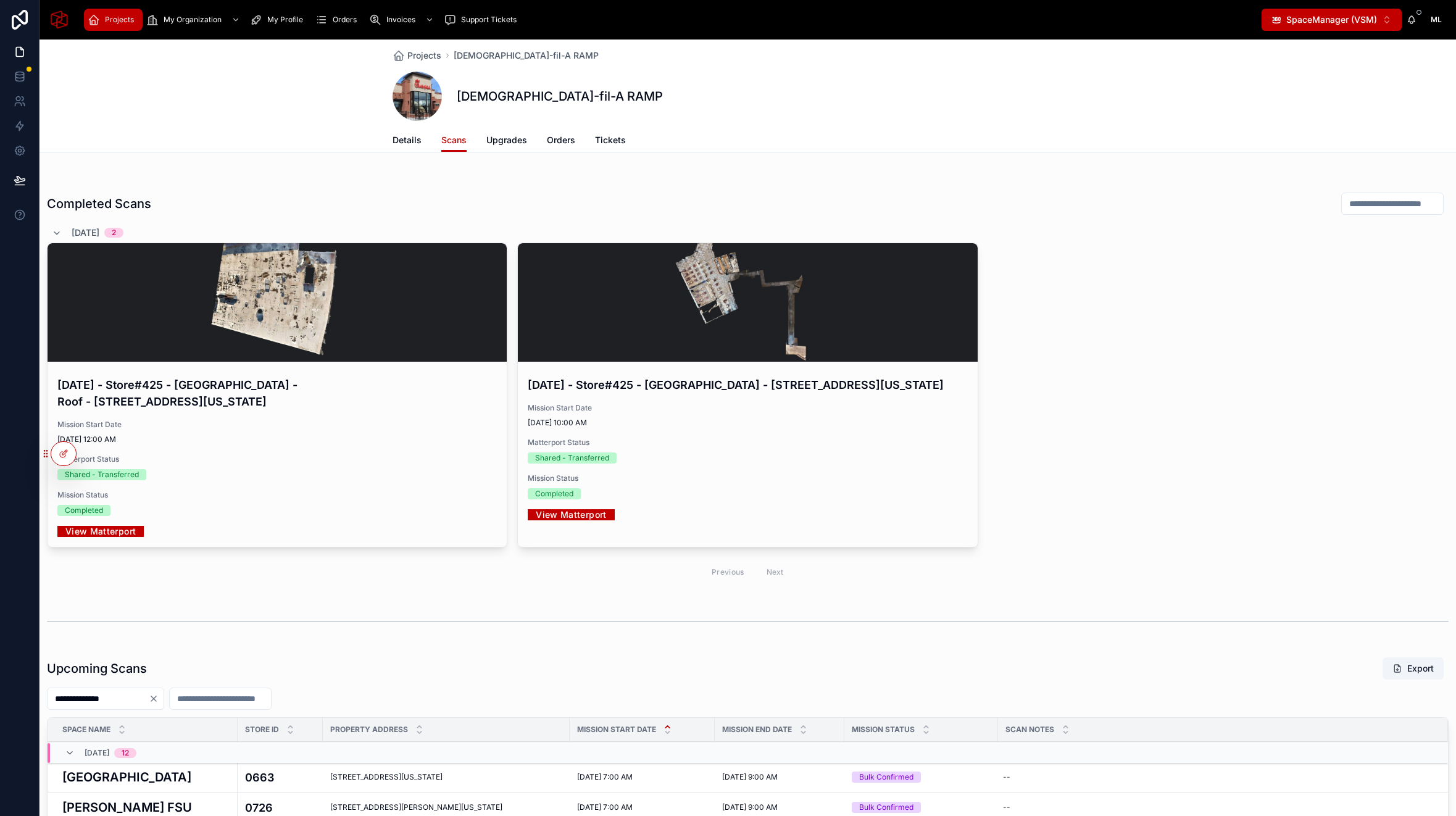
click at [158, 698] on icon "Clear" at bounding box center [154, 698] width 10 height 9
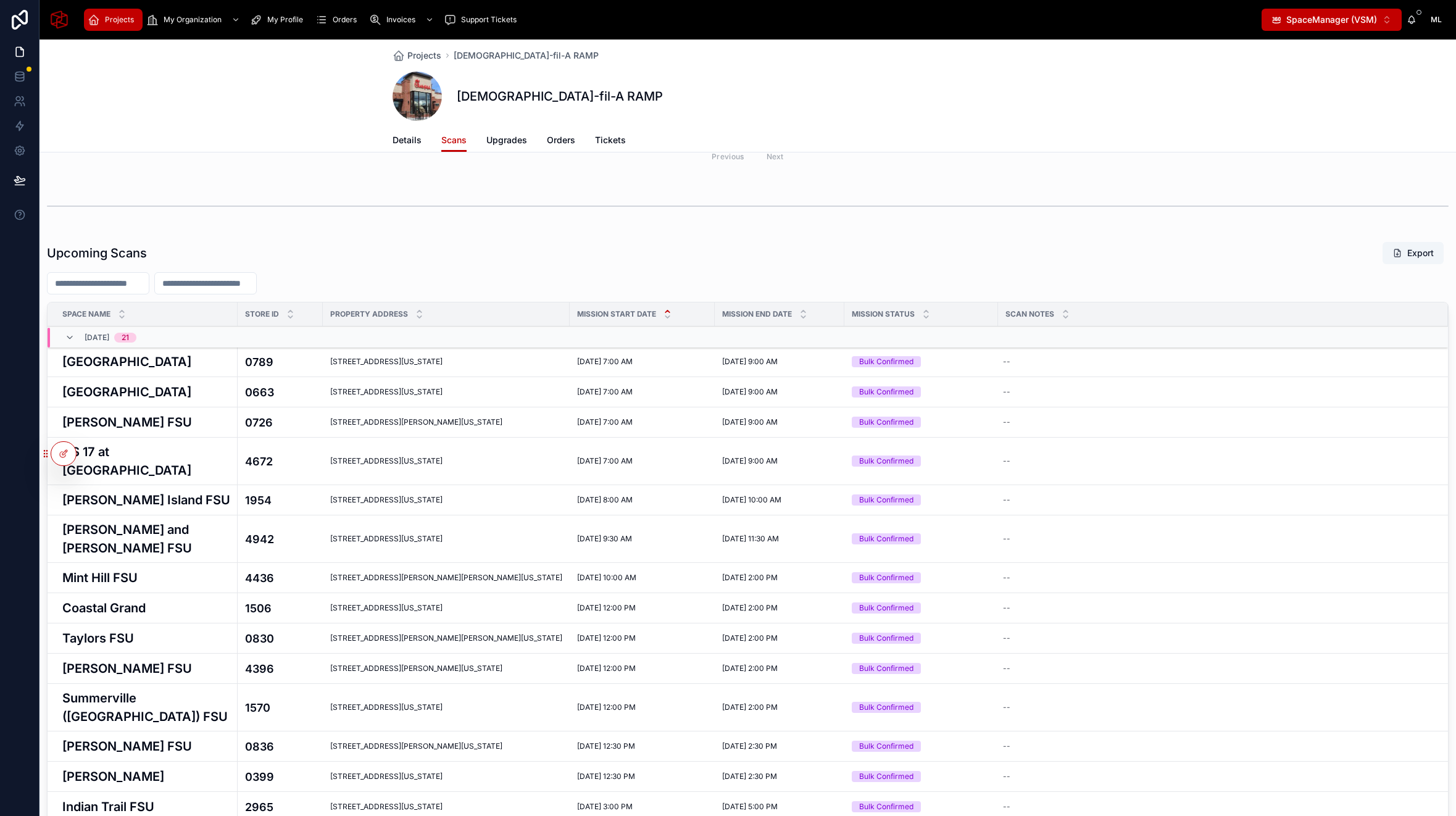
scroll to position [414, 0]
